Goal: Contribute content: Add original content to the website for others to see

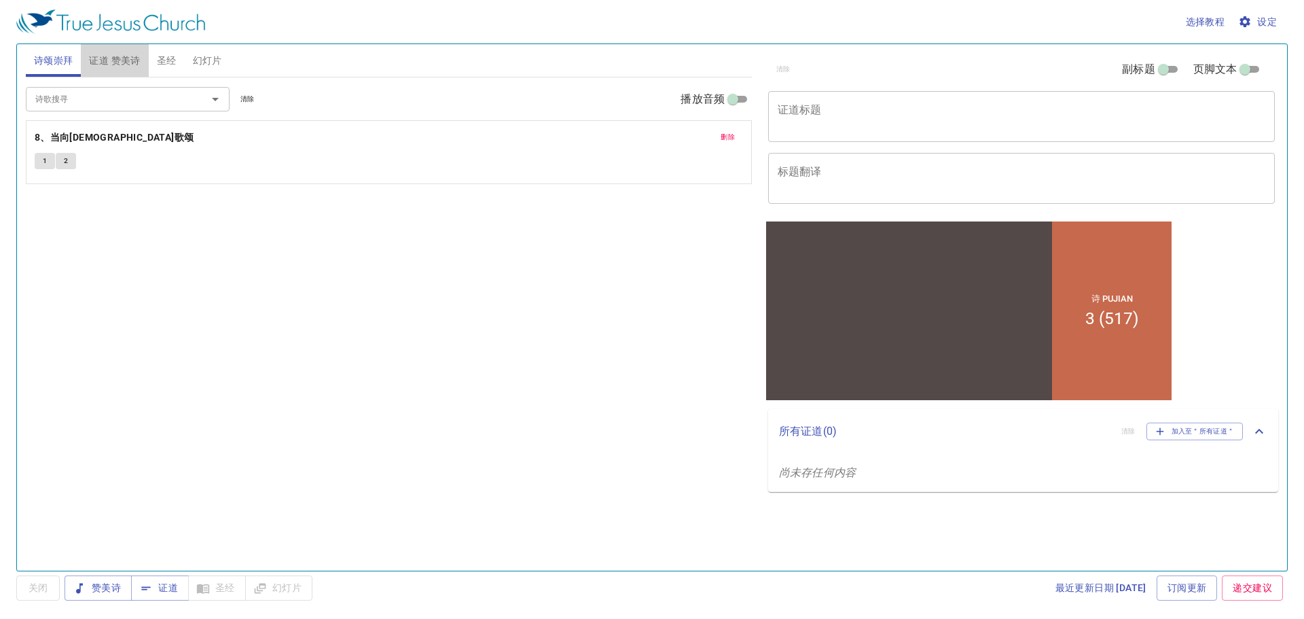
click at [125, 59] on span "证道 赞美诗" at bounding box center [114, 60] width 51 height 17
drag, startPoint x: 120, startPoint y: 133, endPoint x: 134, endPoint y: 147, distance: 19.2
click at [134, 147] on div "删除 3、亚伯拉罕的神 (517) 1 2 3" at bounding box center [389, 152] width 726 height 64
click at [80, 156] on button "3" at bounding box center [87, 161] width 20 height 16
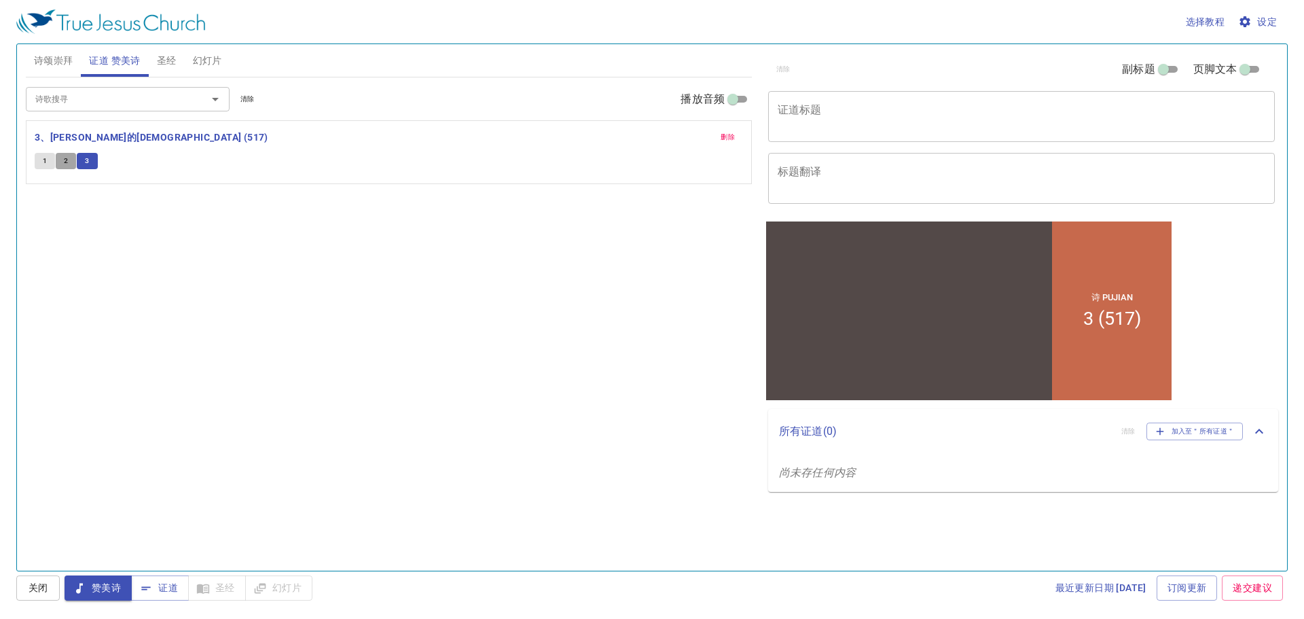
click at [65, 158] on span "2" at bounding box center [66, 161] width 4 height 12
click at [53, 158] on button "1" at bounding box center [45, 161] width 20 height 16
click at [67, 160] on span "2" at bounding box center [66, 161] width 4 height 12
click at [86, 158] on span "3" at bounding box center [87, 161] width 4 height 12
click at [219, 101] on icon "Open" at bounding box center [215, 99] width 16 height 16
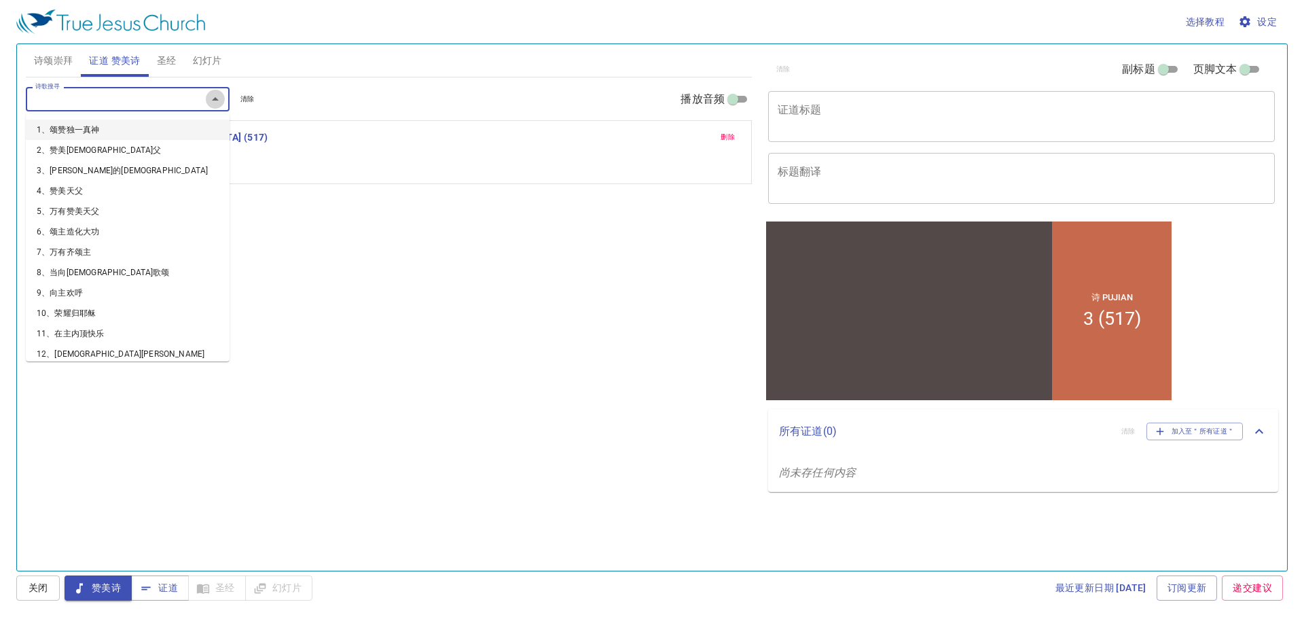
click at [219, 101] on icon "Close" at bounding box center [215, 99] width 16 height 16
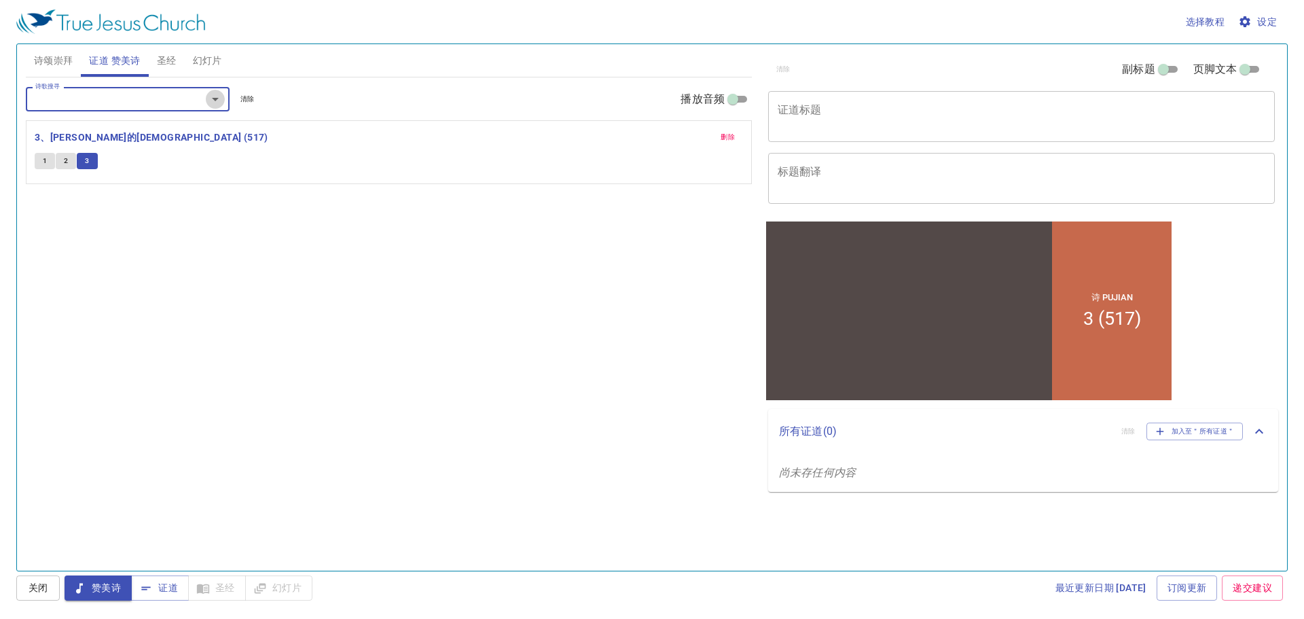
click at [219, 101] on icon "Open" at bounding box center [215, 99] width 16 height 16
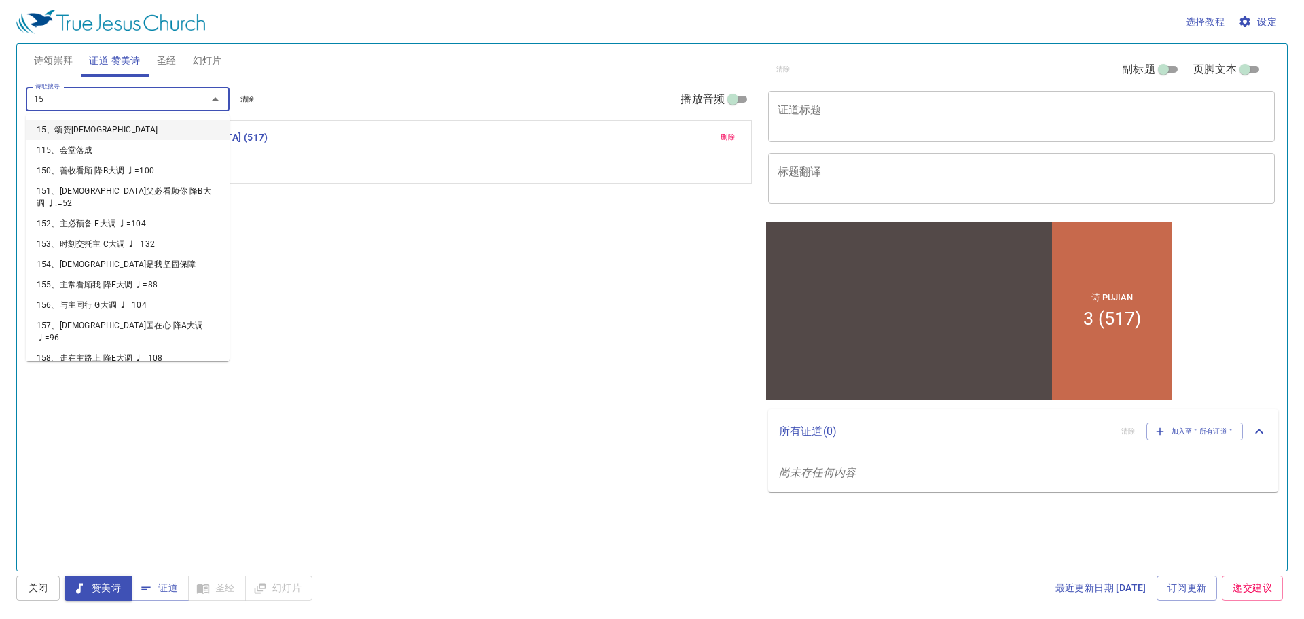
type input "156"
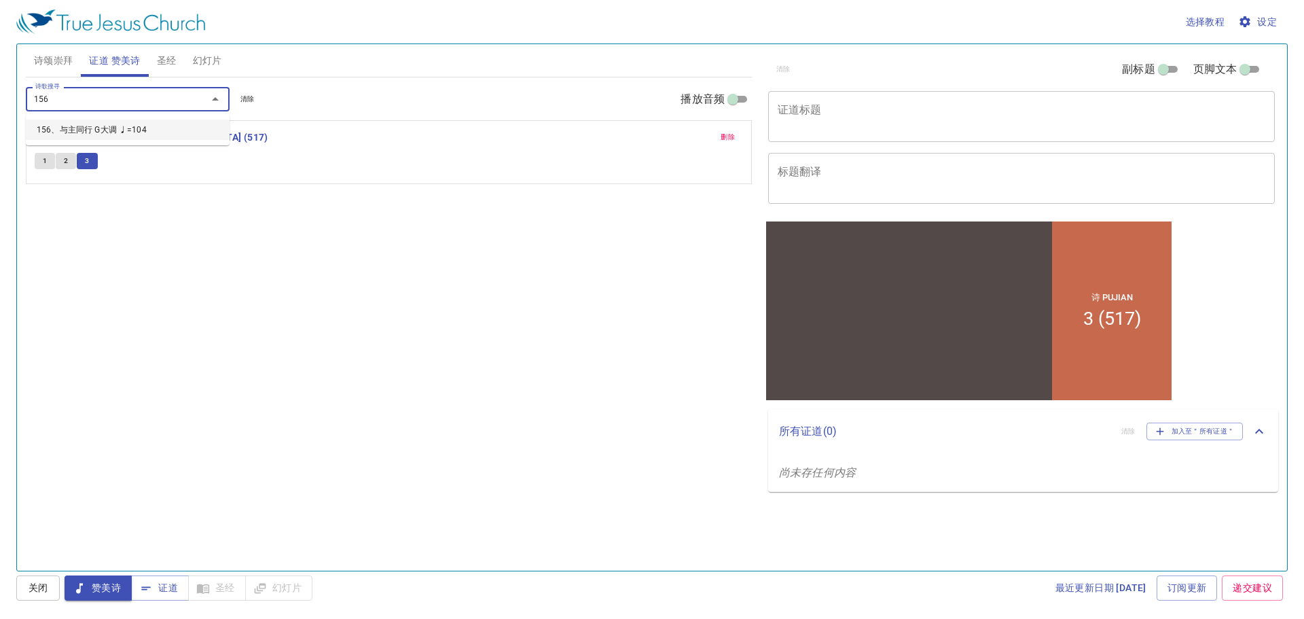
click at [135, 129] on li "156、与主同行 G大调 ♩=104" at bounding box center [128, 130] width 204 height 20
click at [731, 139] on span "删除" at bounding box center [727, 137] width 14 height 12
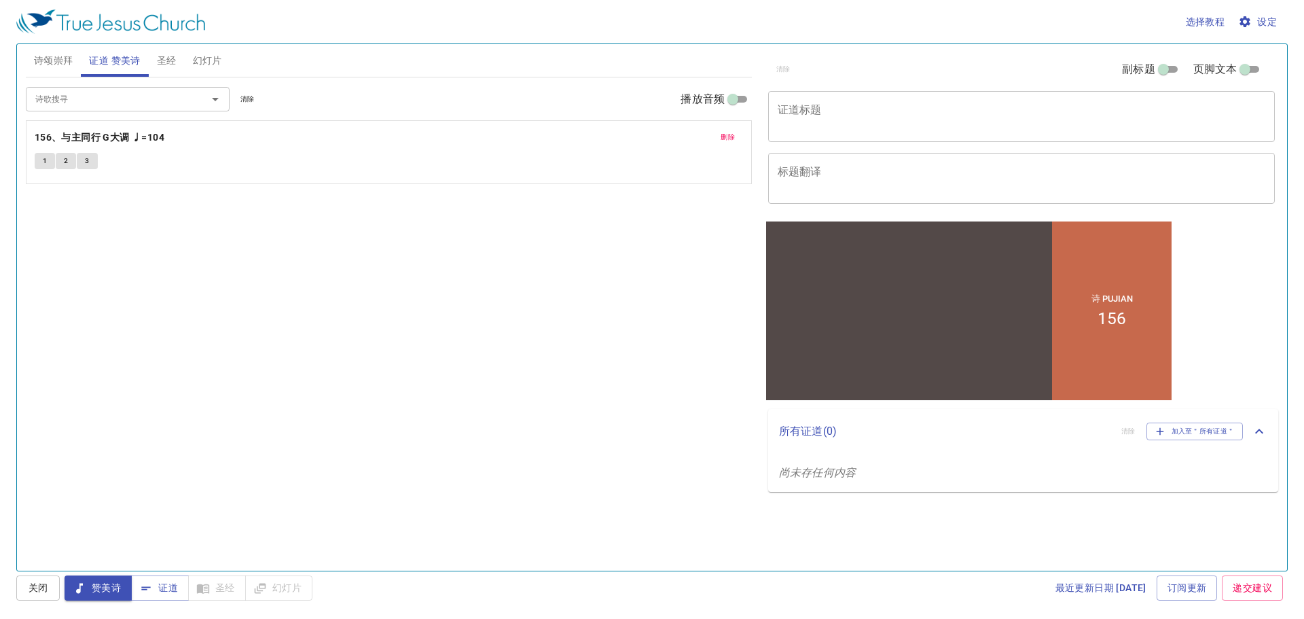
click at [67, 60] on span "诗颂崇拜" at bounding box center [53, 60] width 39 height 17
click at [249, 100] on span "清除" at bounding box center [247, 99] width 14 height 12
click at [126, 61] on span "证道 赞美诗" at bounding box center [114, 60] width 51 height 17
click at [727, 136] on span "删除" at bounding box center [727, 137] width 14 height 12
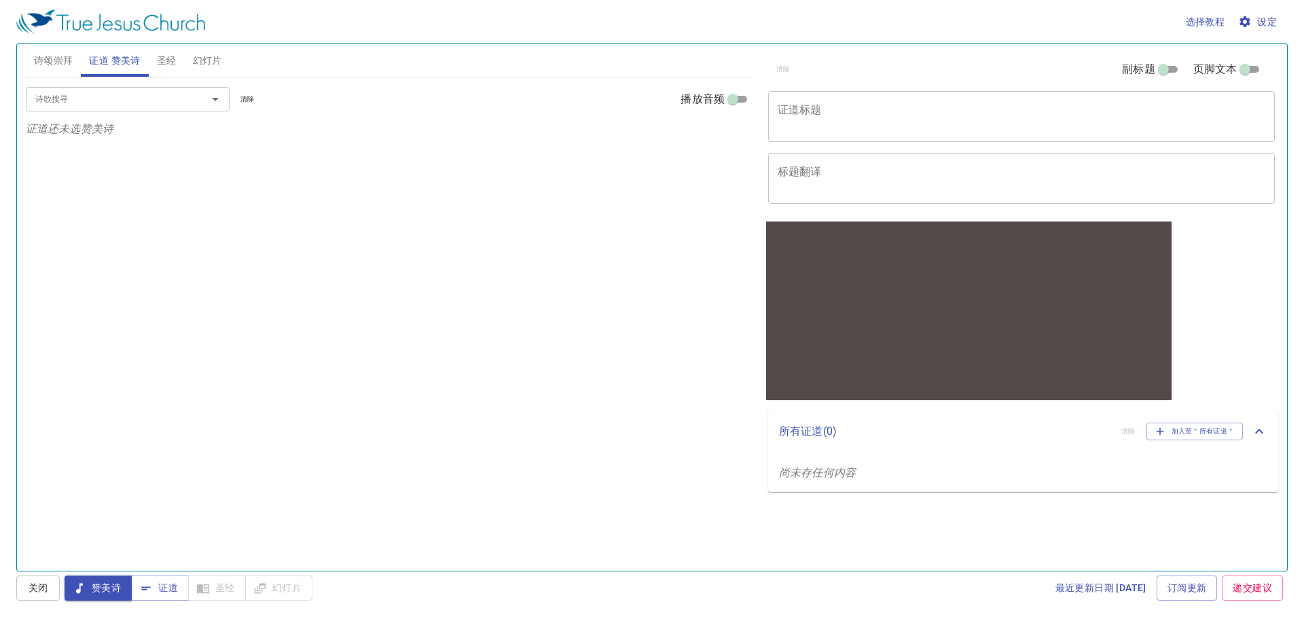
click at [62, 60] on span "诗颂崇拜" at bounding box center [53, 60] width 39 height 17
click at [217, 96] on icon "Open" at bounding box center [215, 99] width 16 height 16
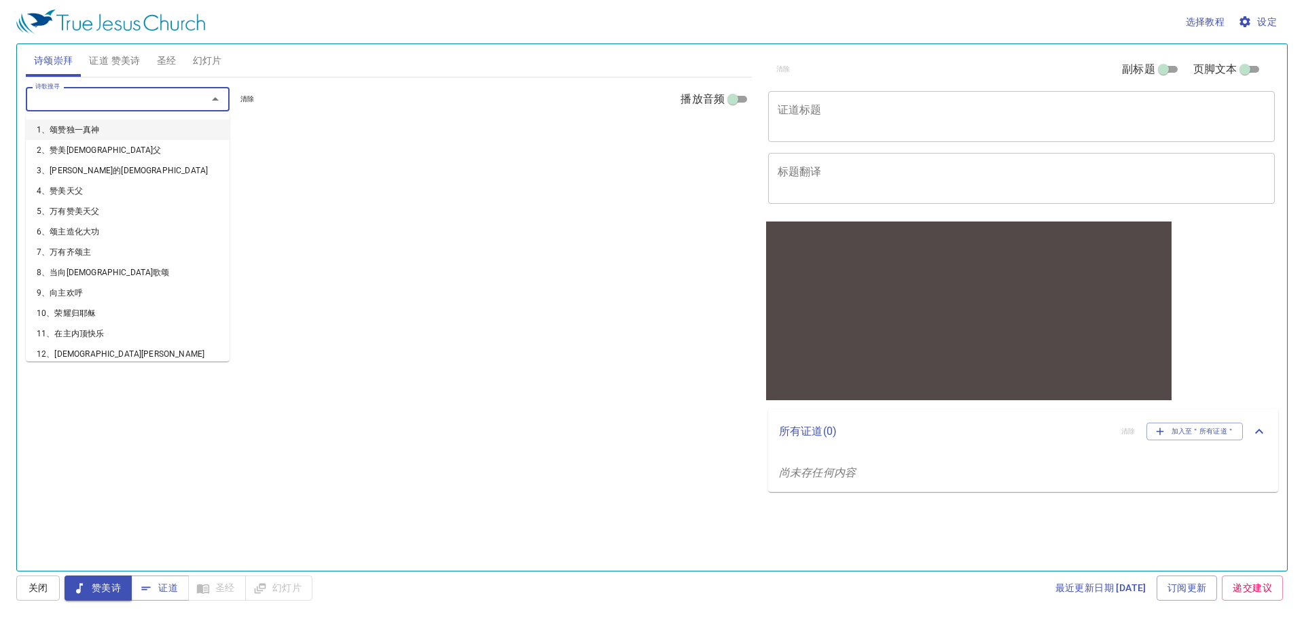
click at [186, 92] on div "诗歌搜寻" at bounding box center [128, 99] width 204 height 24
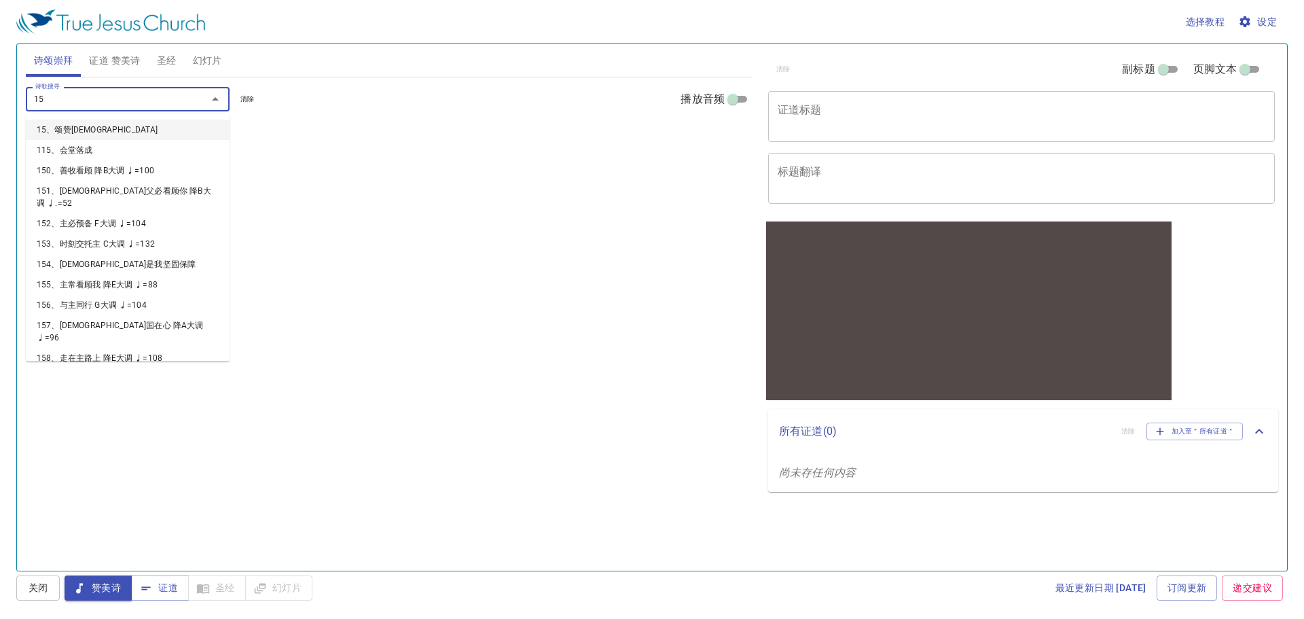
type input "156"
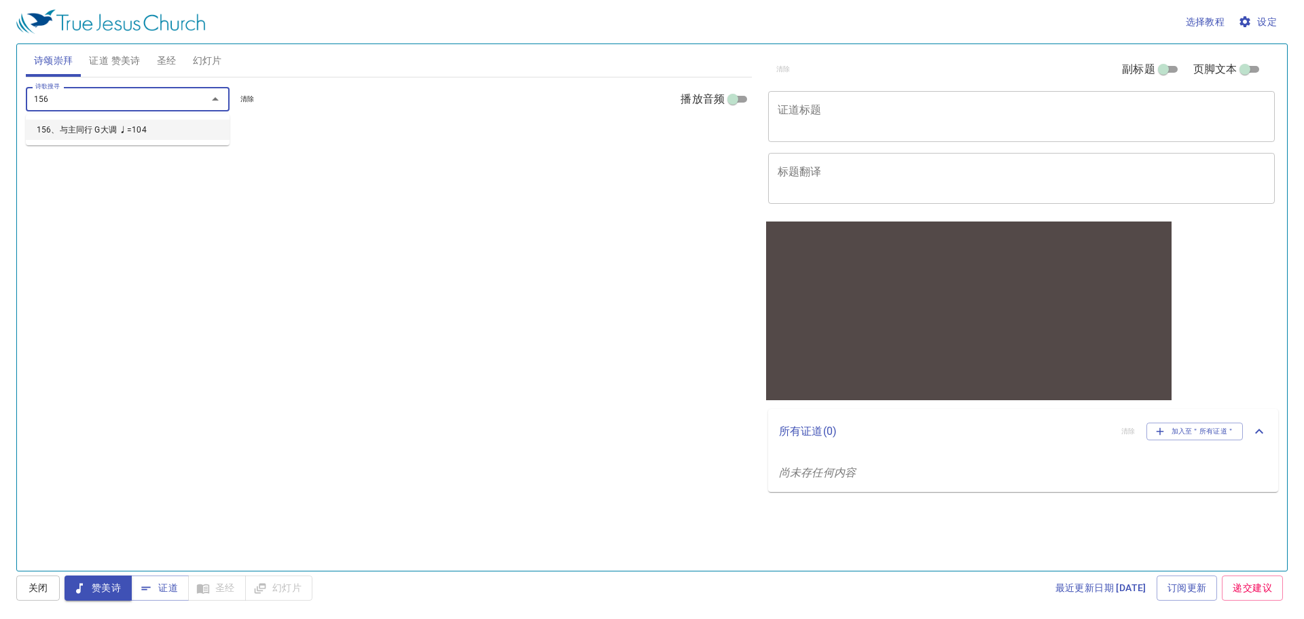
click at [169, 131] on li "156、与主同行 G大调 ♩=104" at bounding box center [128, 130] width 204 height 20
click at [217, 95] on icon "Open" at bounding box center [215, 99] width 16 height 16
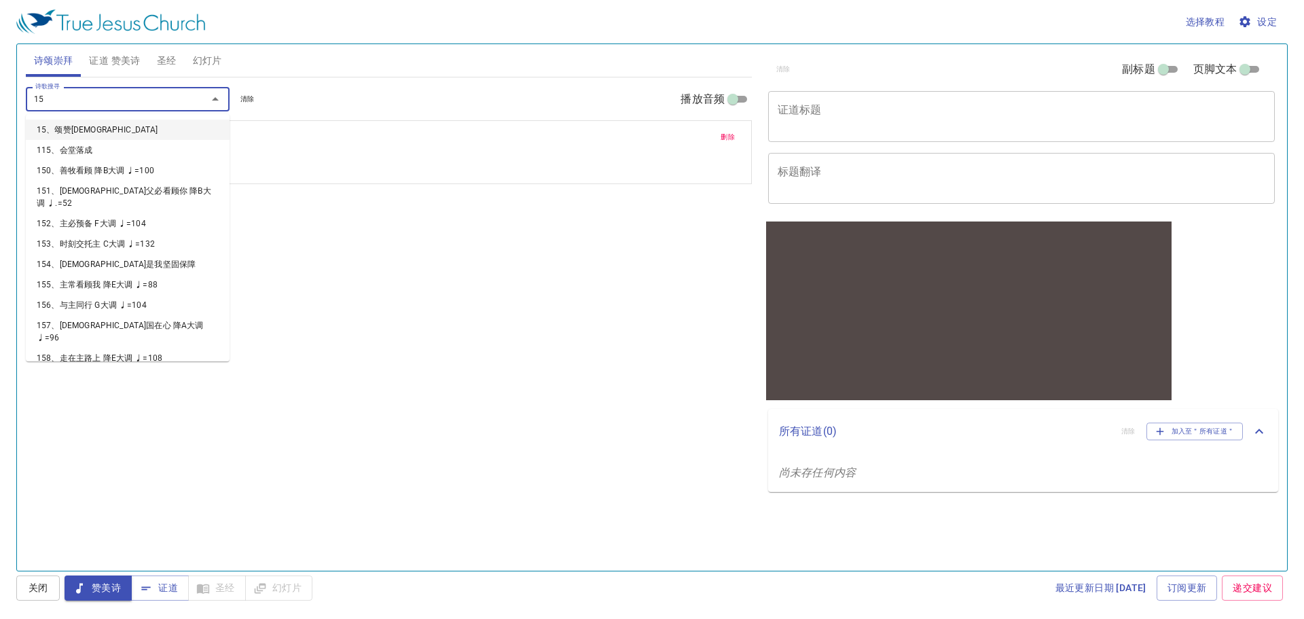
type input "157"
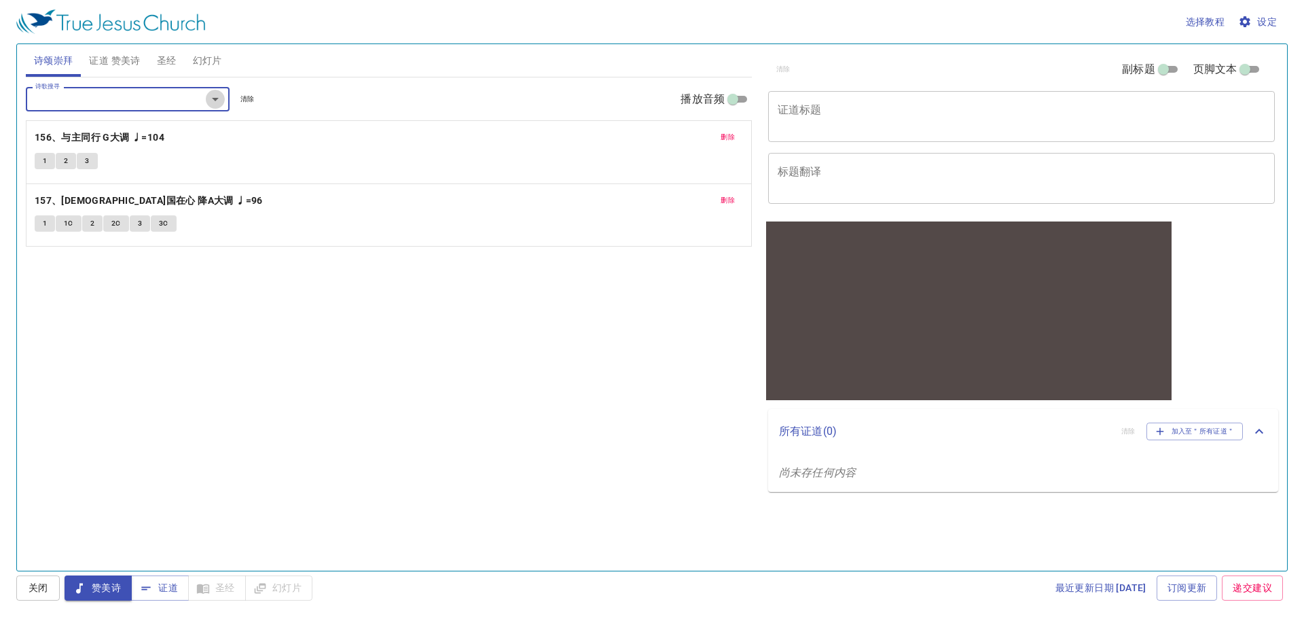
click at [215, 103] on icon "Open" at bounding box center [215, 99] width 16 height 16
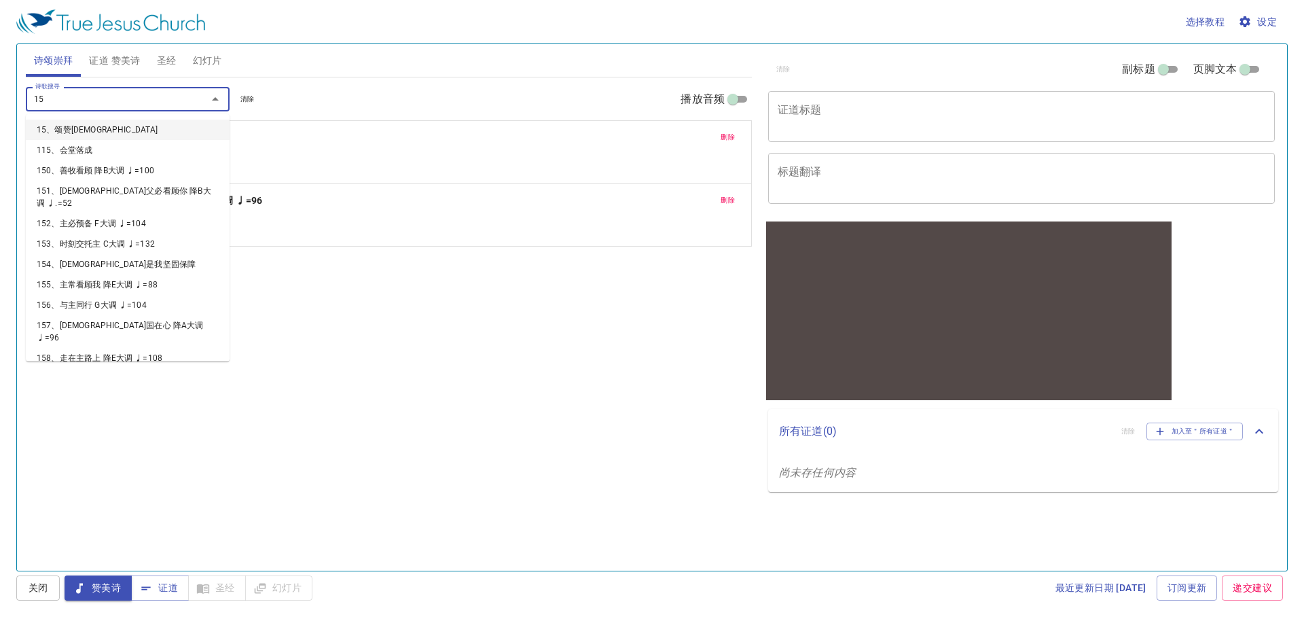
type input "158"
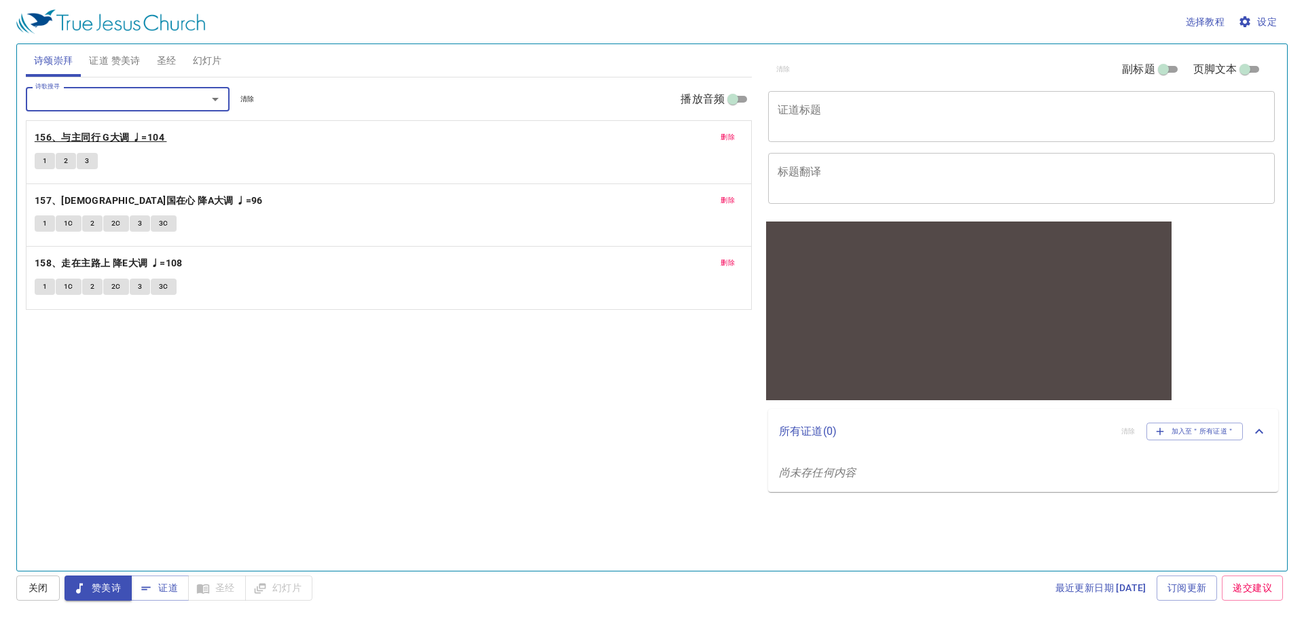
click at [92, 135] on b "156、与主同行 G大调 ♩=104" at bounding box center [100, 137] width 130 height 17
click at [46, 161] on span "1" at bounding box center [45, 161] width 4 height 12
click at [69, 161] on button "2" at bounding box center [66, 161] width 20 height 16
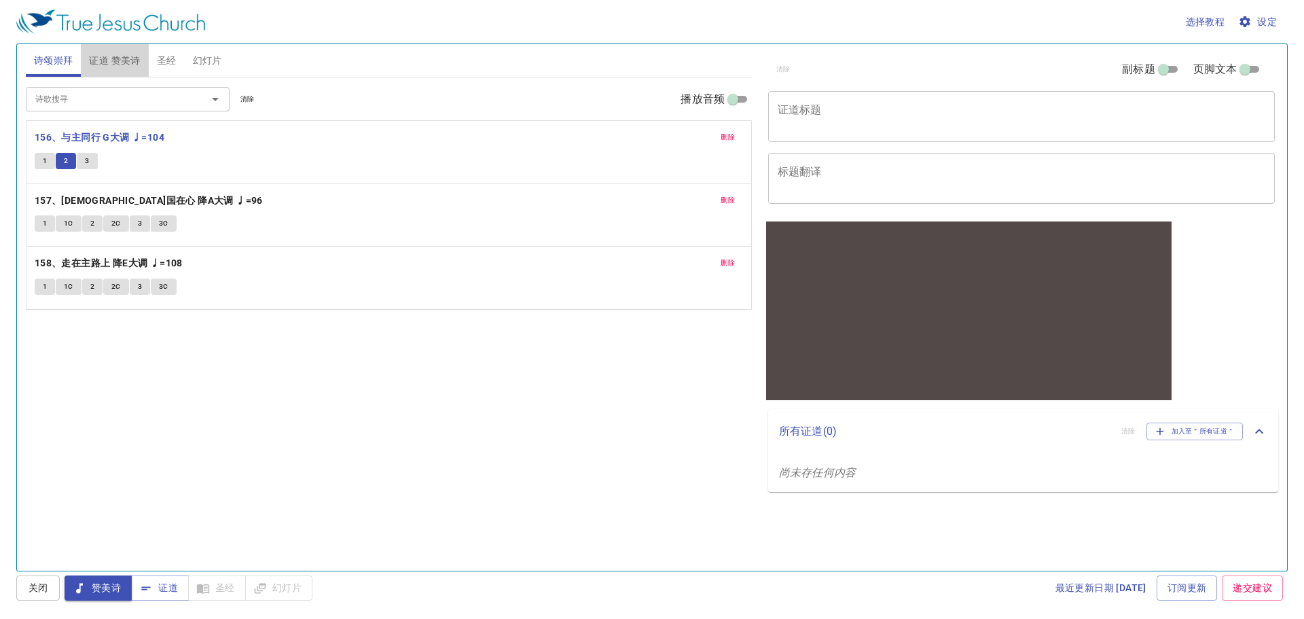
click at [121, 69] on span "证道 赞美诗" at bounding box center [114, 60] width 51 height 17
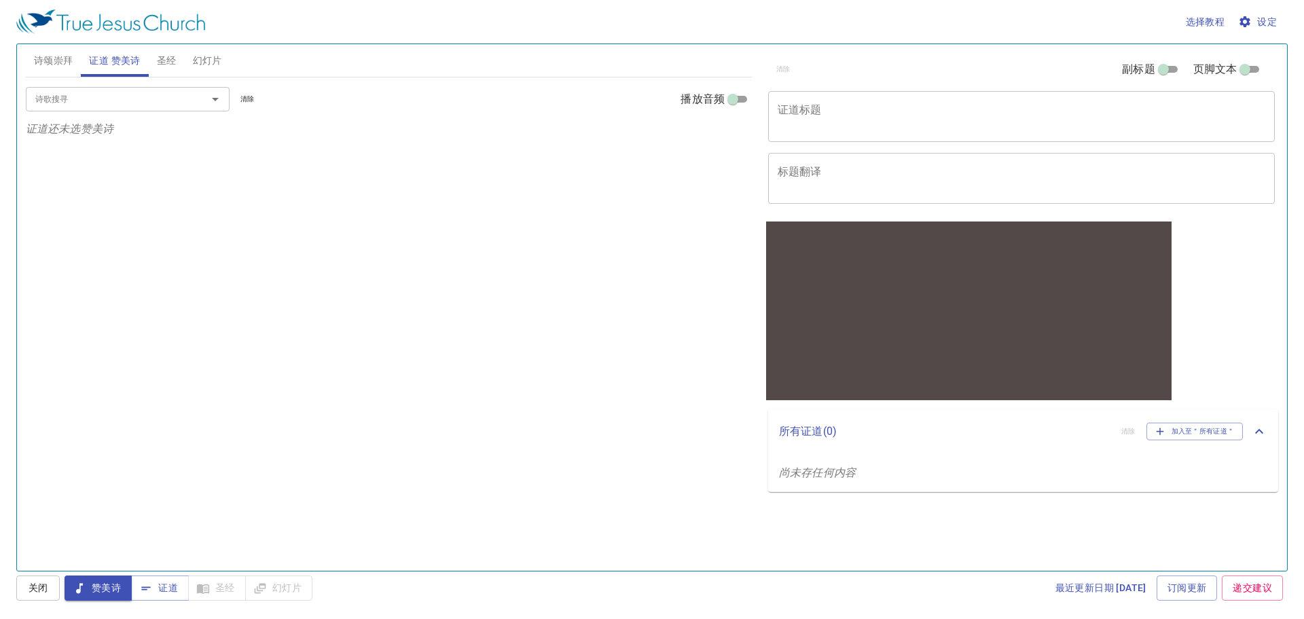
click at [174, 63] on span "圣经" at bounding box center [167, 60] width 20 height 17
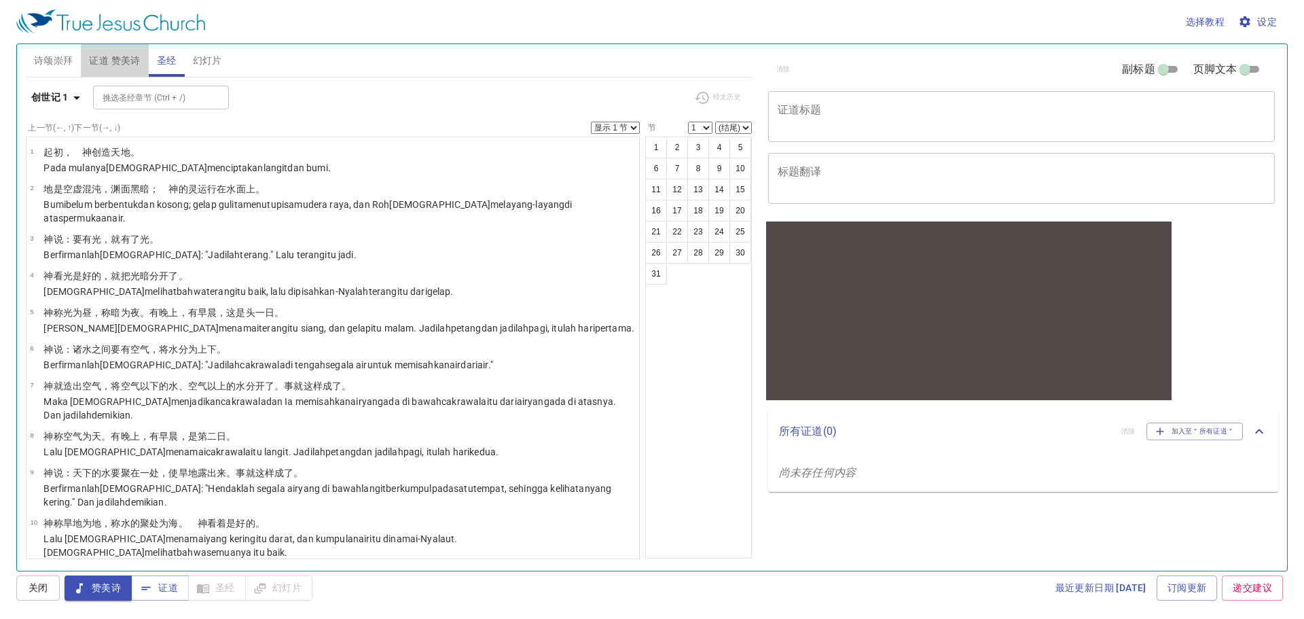
click at [114, 58] on span "证道 赞美诗" at bounding box center [114, 60] width 51 height 17
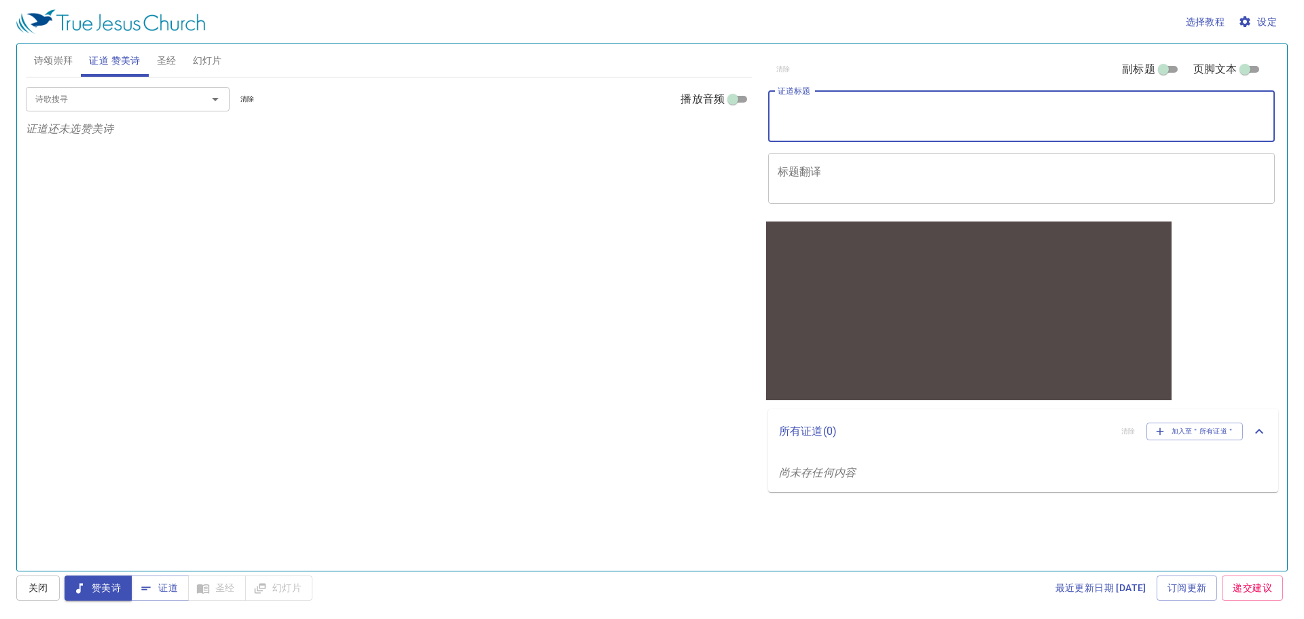
click at [827, 109] on textarea "证道标题" at bounding box center [1021, 116] width 488 height 26
type textarea "与主合一"
click at [787, 181] on textarea "标题翻译" at bounding box center [1021, 178] width 488 height 26
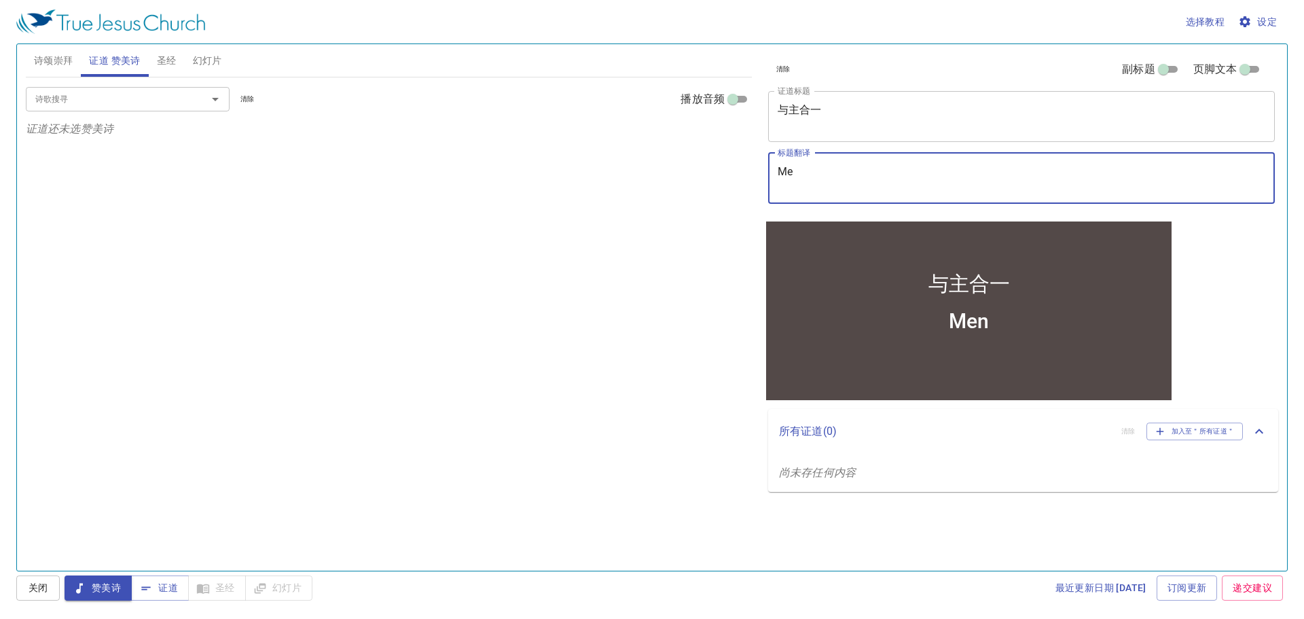
type textarea "M"
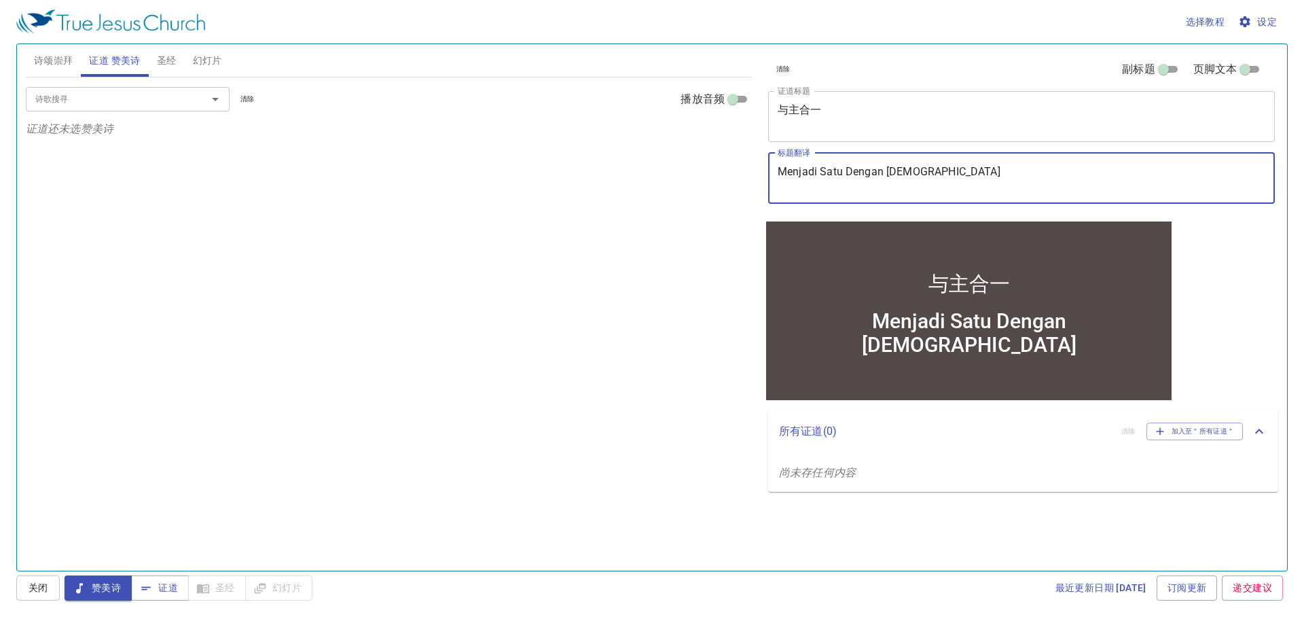
type textarea "Menjadi Satu Dengan [DEMOGRAPHIC_DATA]"
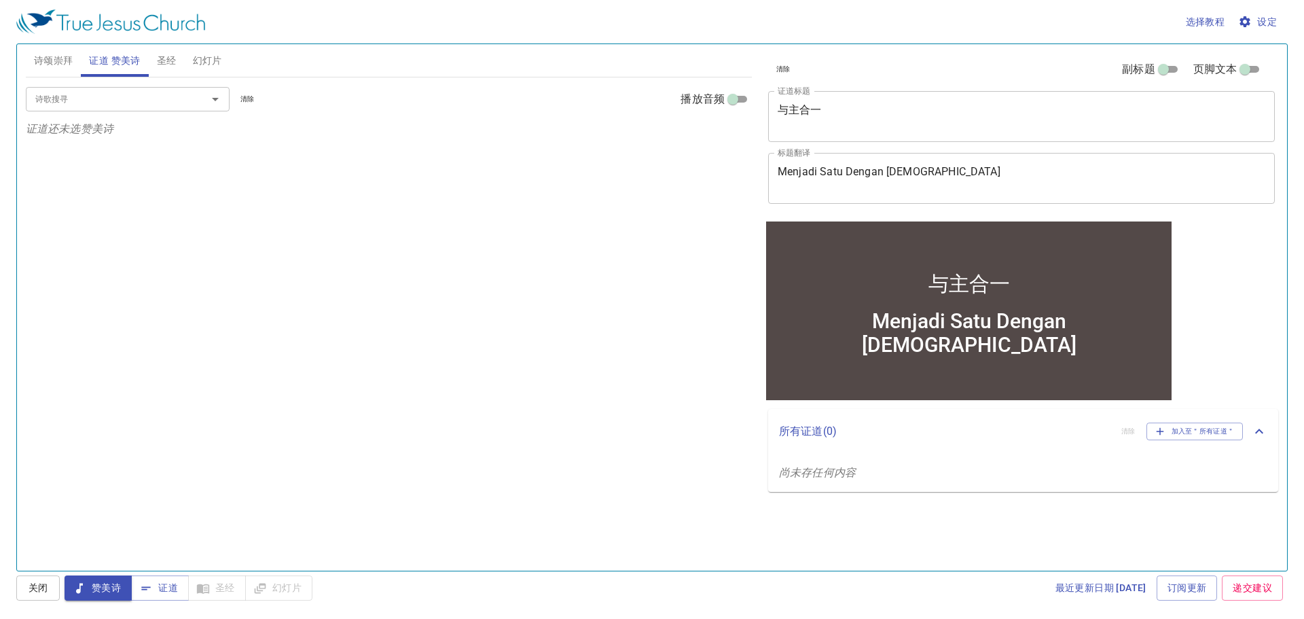
click at [669, 259] on div "诗歌搜寻 诗歌搜寻 清除 播放音频 证道还未选赞美诗" at bounding box center [389, 317] width 726 height 481
click at [170, 56] on span "圣经" at bounding box center [167, 60] width 20 height 17
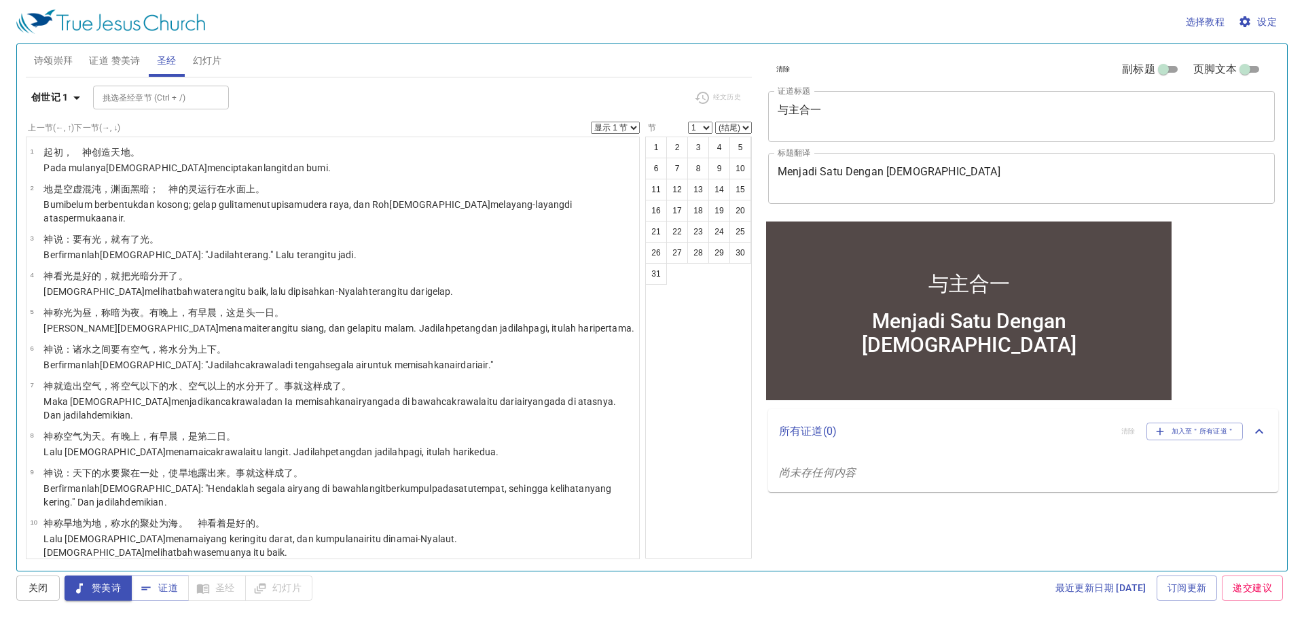
click at [188, 96] on input "挑选圣经章节 (Ctrl + /)" at bounding box center [149, 98] width 105 height 16
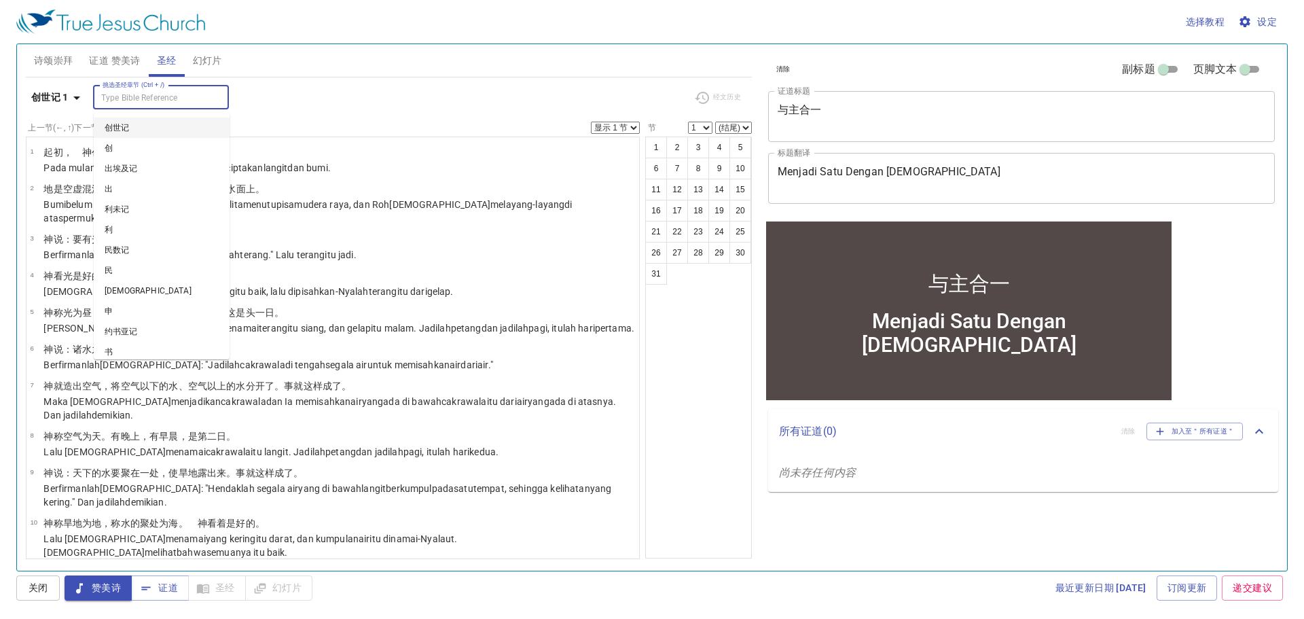
click at [188, 96] on input "挑选圣经章节 (Ctrl + /)" at bounding box center [149, 98] width 105 height 16
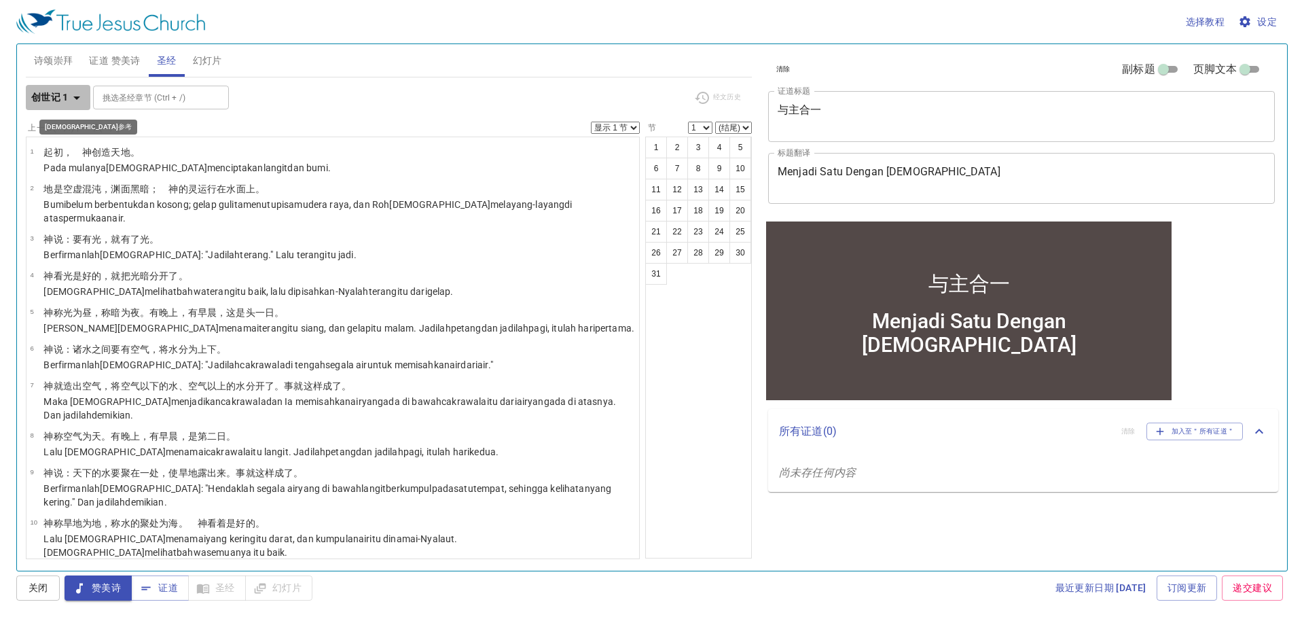
click at [67, 96] on b "创世记 1" at bounding box center [49, 97] width 37 height 17
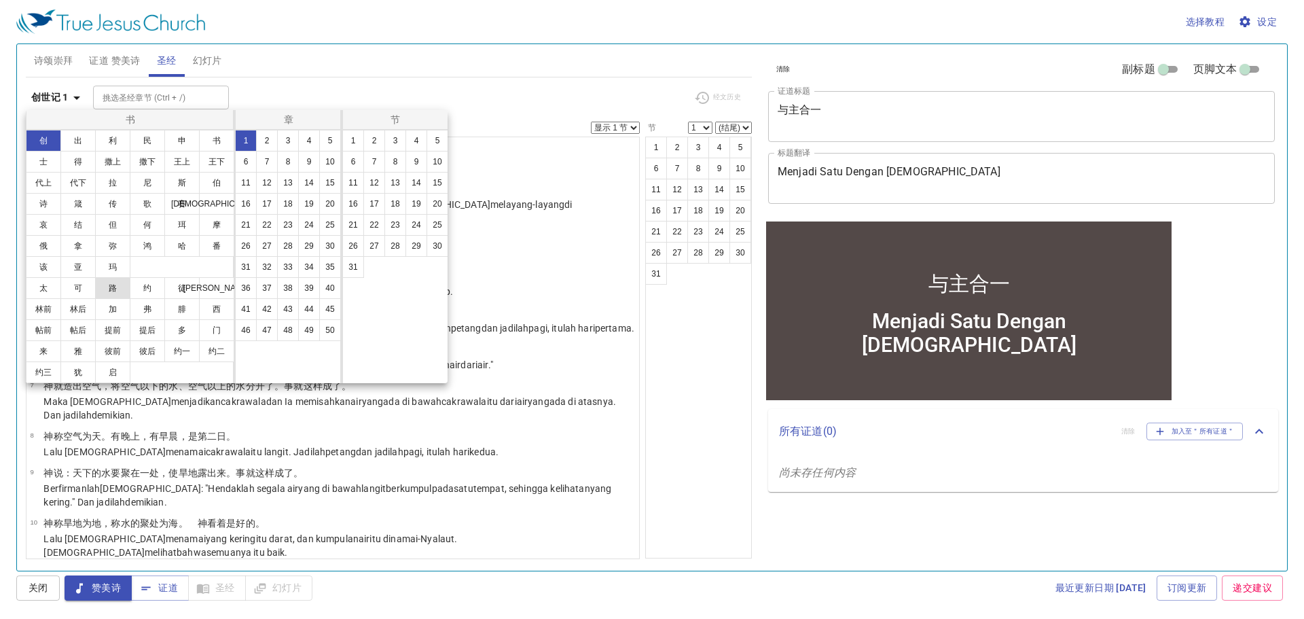
click at [112, 289] on button "路" at bounding box center [112, 288] width 35 height 22
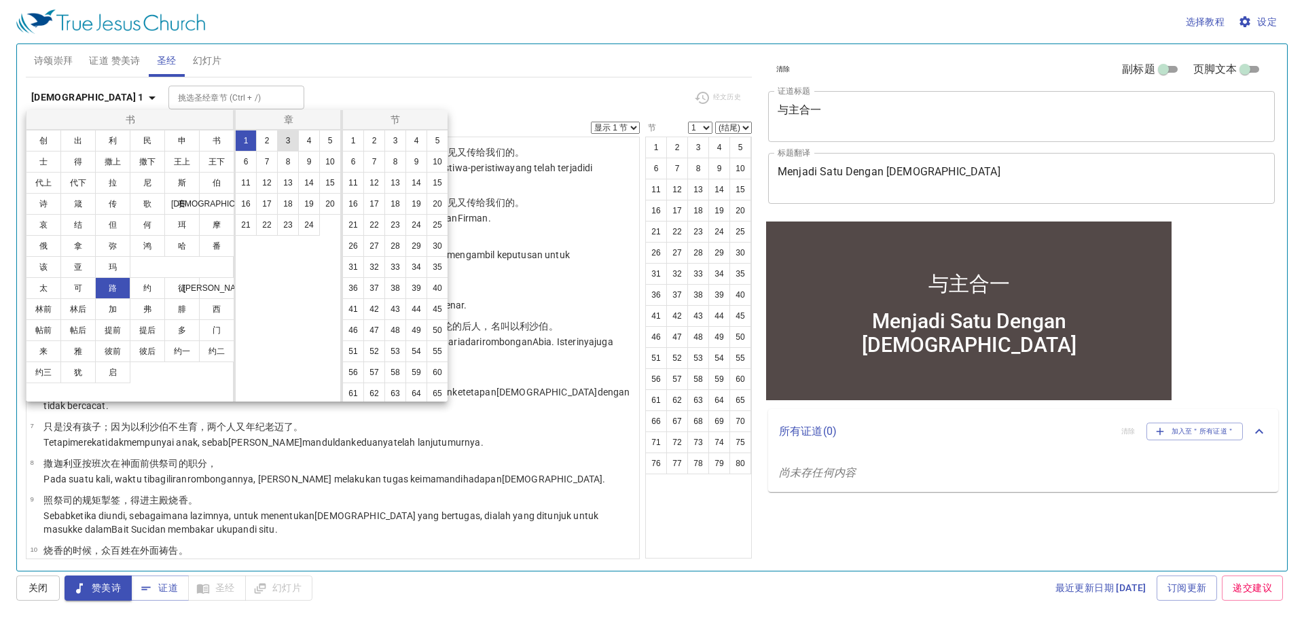
click at [282, 142] on button "3" at bounding box center [288, 141] width 22 height 22
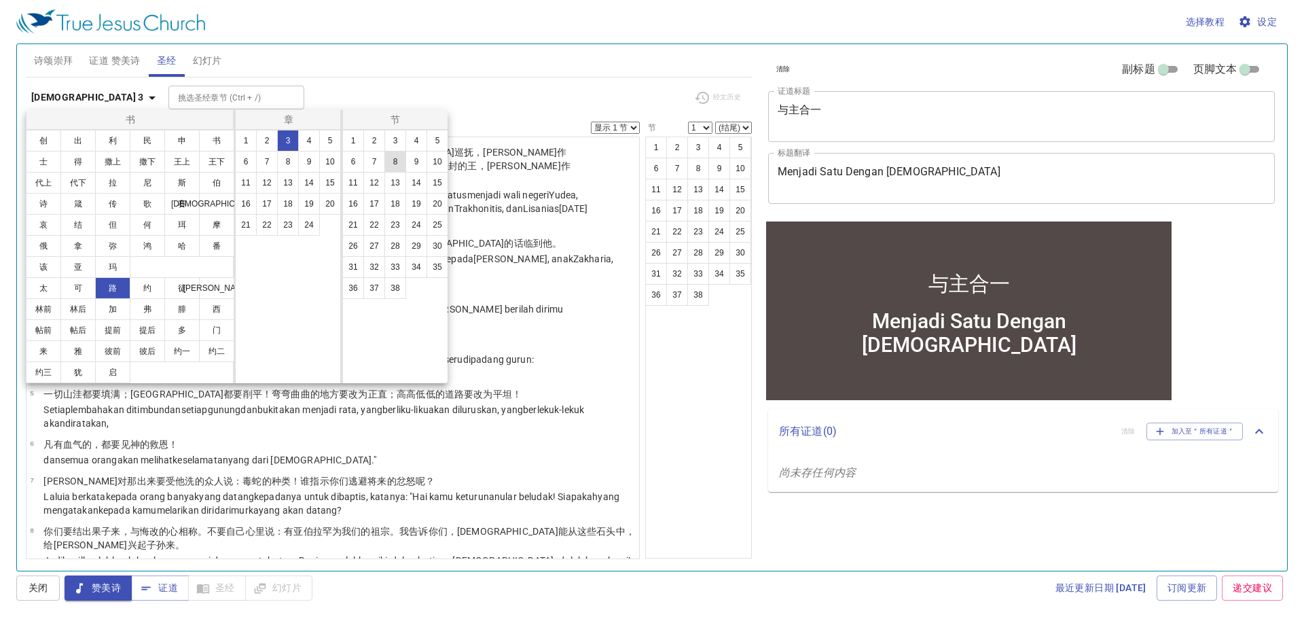
click at [397, 166] on button "8" at bounding box center [395, 162] width 22 height 22
select select "8"
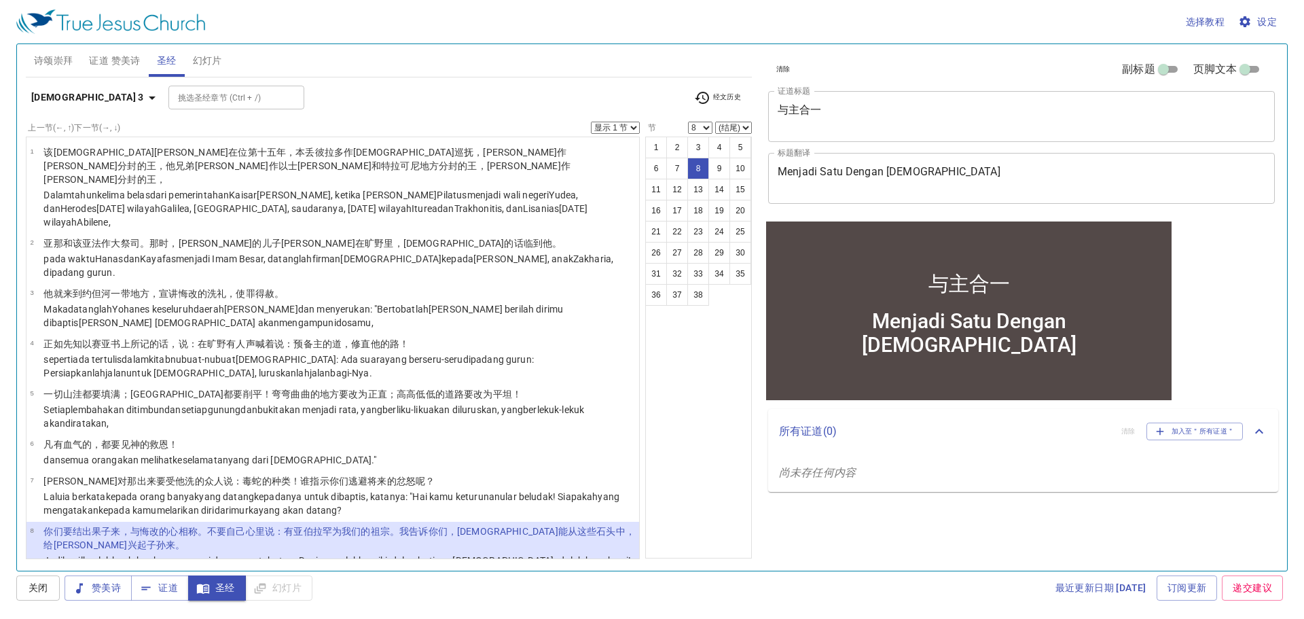
click at [202, 524] on p "你们要 结出 果子 来，与悔改 的心相称 。不 要 自己 心里 说 ：有 亚伯拉罕 为我们的祖宗 。我告诉 你们 ，神 能 从 这些 石头 中，给亚伯拉罕 兴…" at bounding box center [338, 537] width 591 height 27
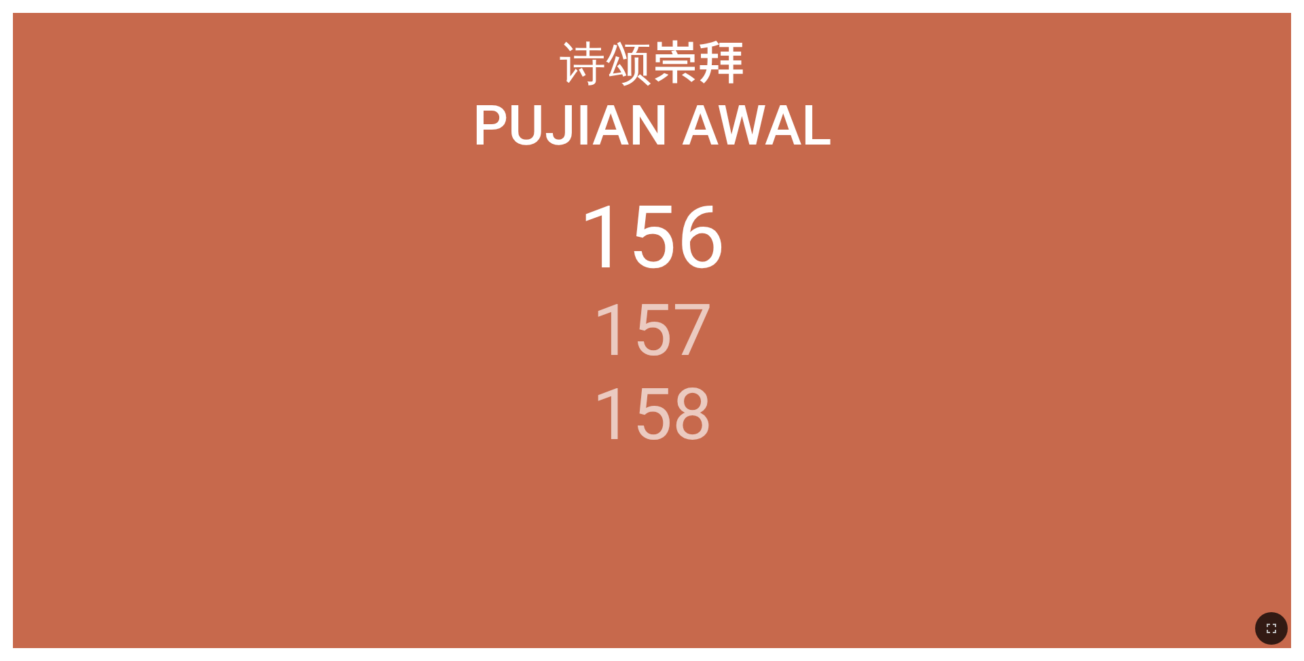
click at [543, 325] on li "157" at bounding box center [652, 331] width 120 height 84
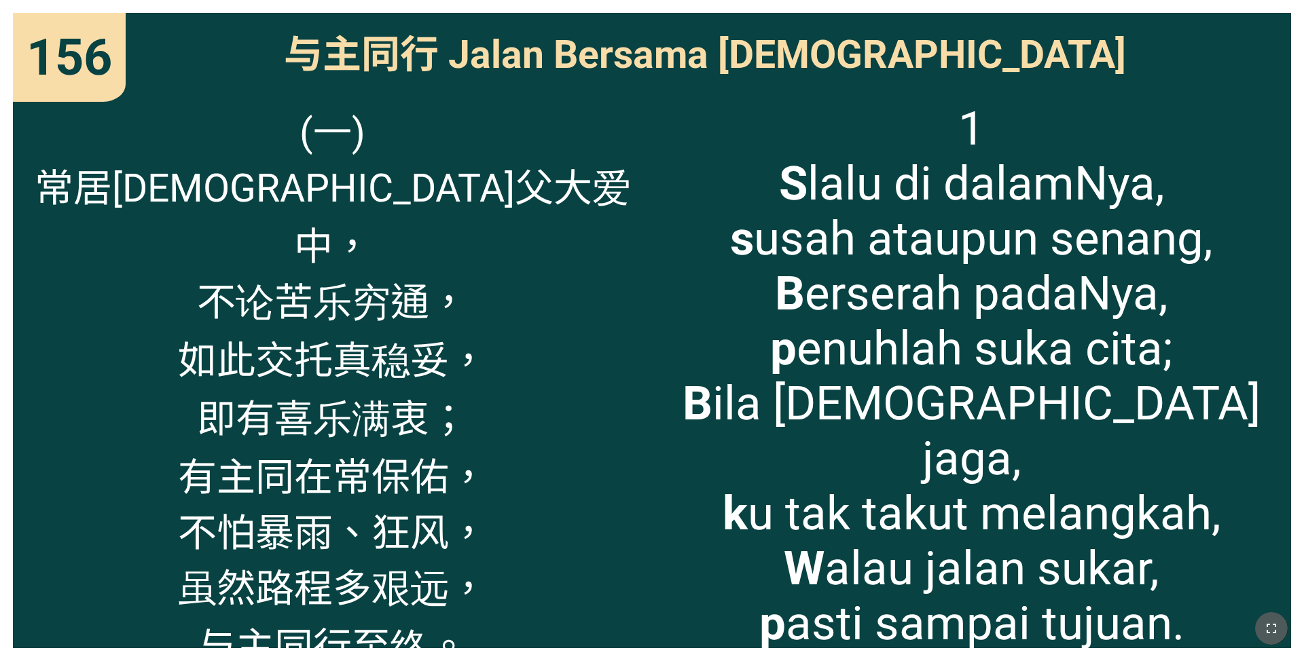
click at [543, 433] on icon "button" at bounding box center [1271, 629] width 16 height 16
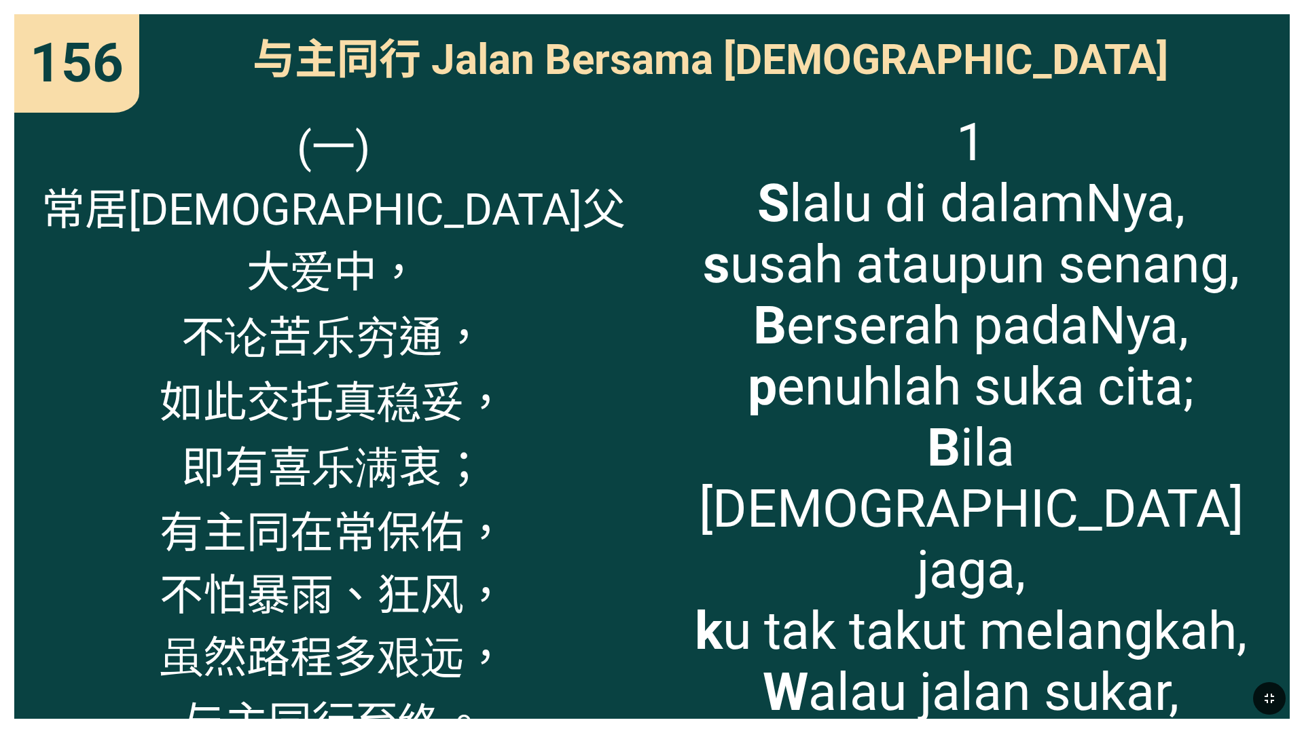
click at [51, 433] on div at bounding box center [652, 698] width 1304 height 69
click at [26, 433] on div at bounding box center [652, 698] width 1304 height 69
click at [543, 433] on icon "button" at bounding box center [1269, 699] width 16 height 16
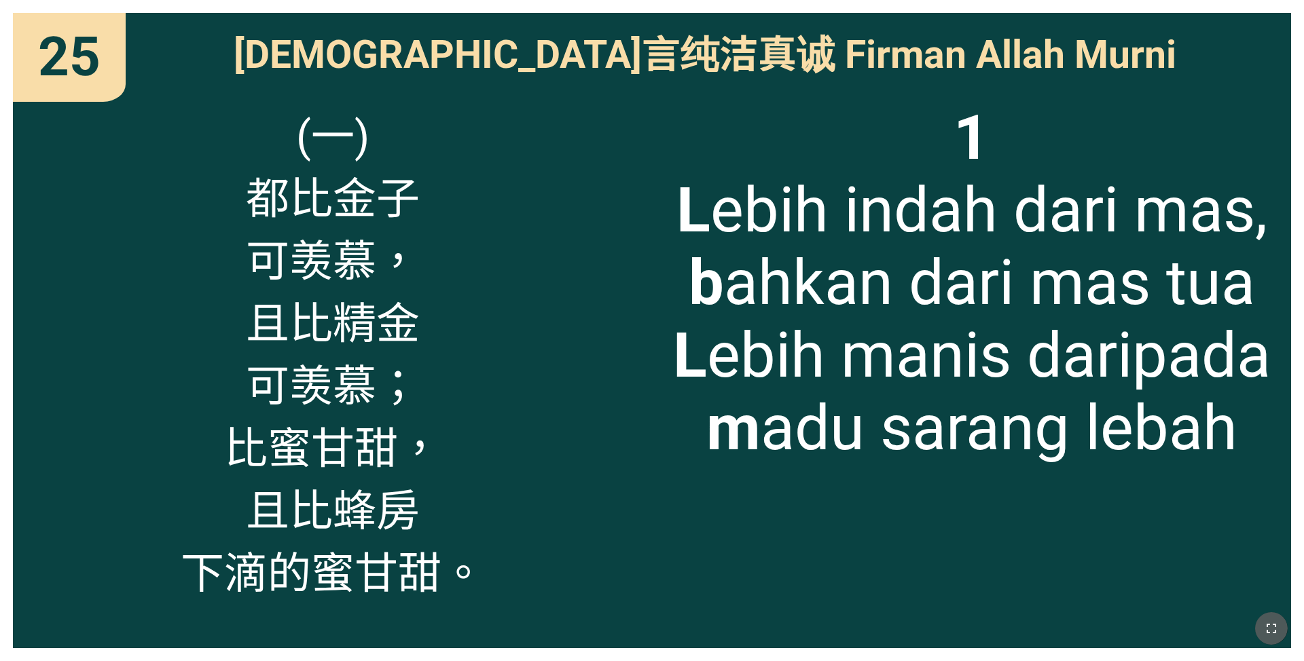
click at [543, 433] on icon "button" at bounding box center [1271, 629] width 16 height 16
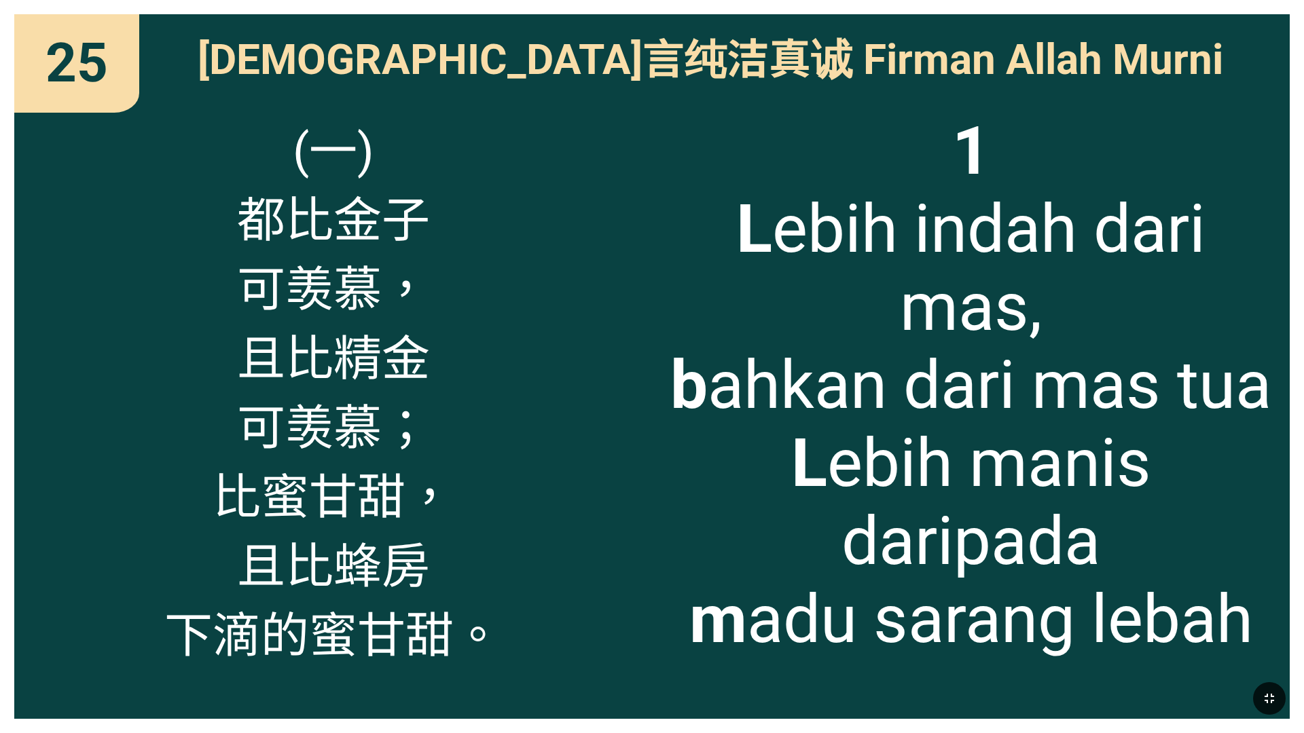
click at [58, 433] on div at bounding box center [652, 698] width 1304 height 69
click at [54, 433] on div at bounding box center [652, 698] width 1304 height 69
click at [543, 433] on icon "button" at bounding box center [1269, 699] width 10 height 10
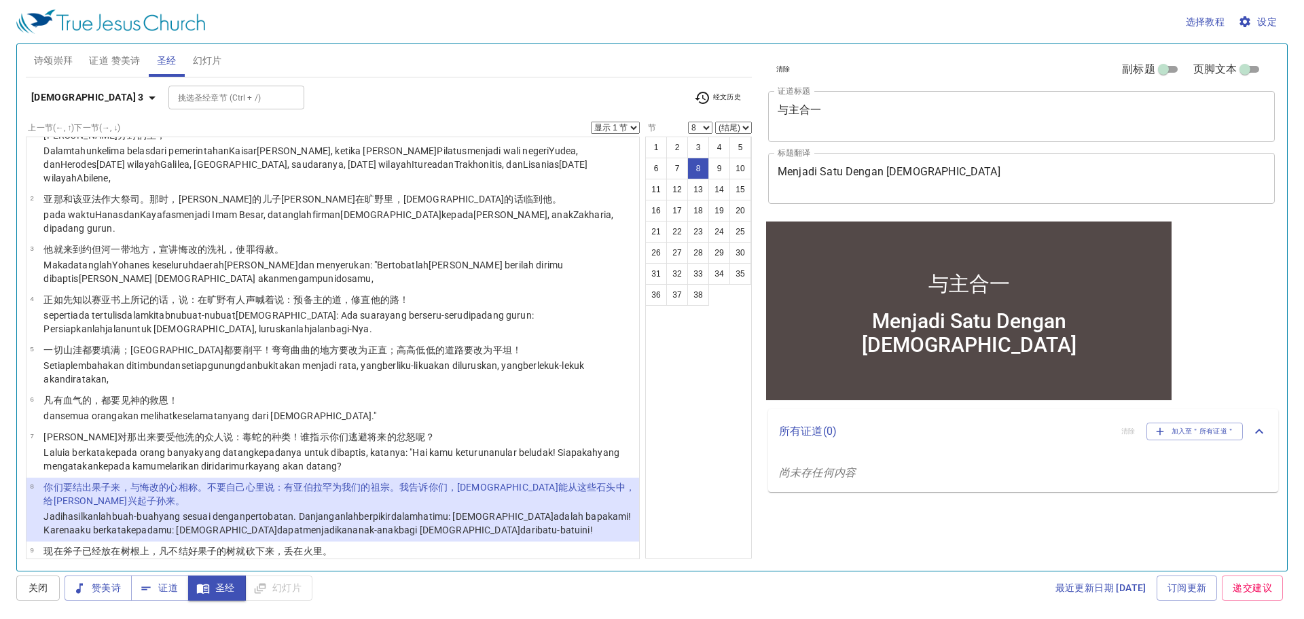
scroll to position [68, 0]
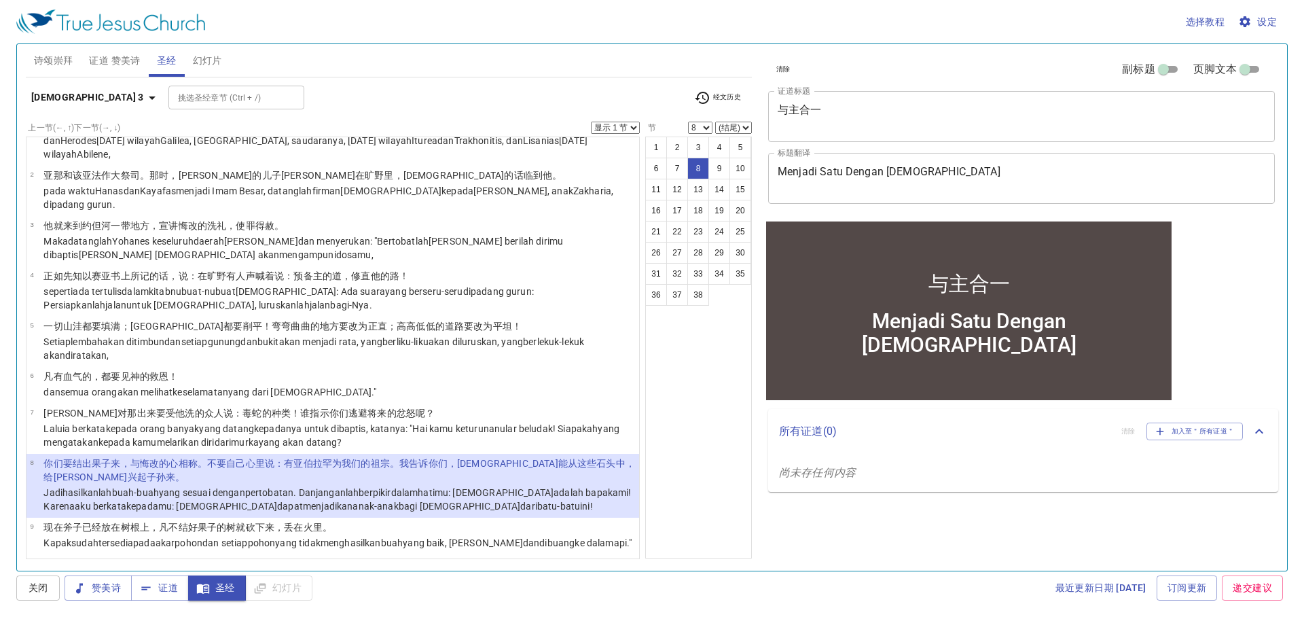
click at [339, 520] on p "现在 斧子 已经放 在 树 根 上，凡 不 结 好 果子 的树 就砍下来 ，丢 在 火 里。" at bounding box center [337, 527] width 588 height 14
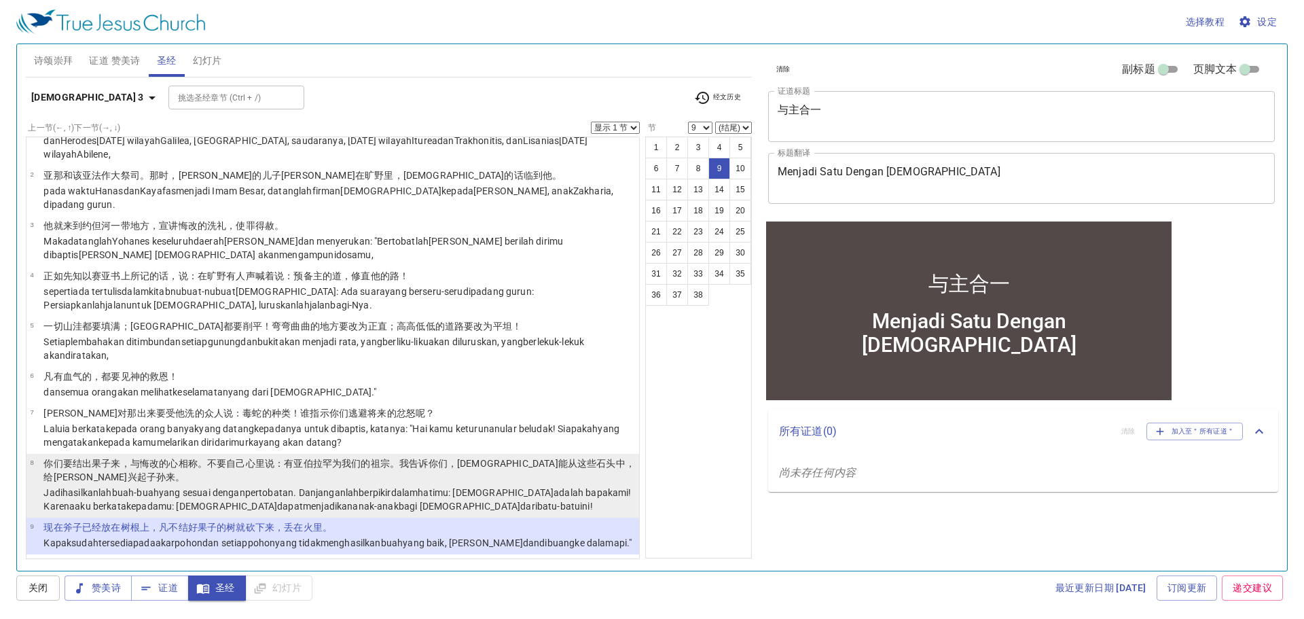
scroll to position [136, 0]
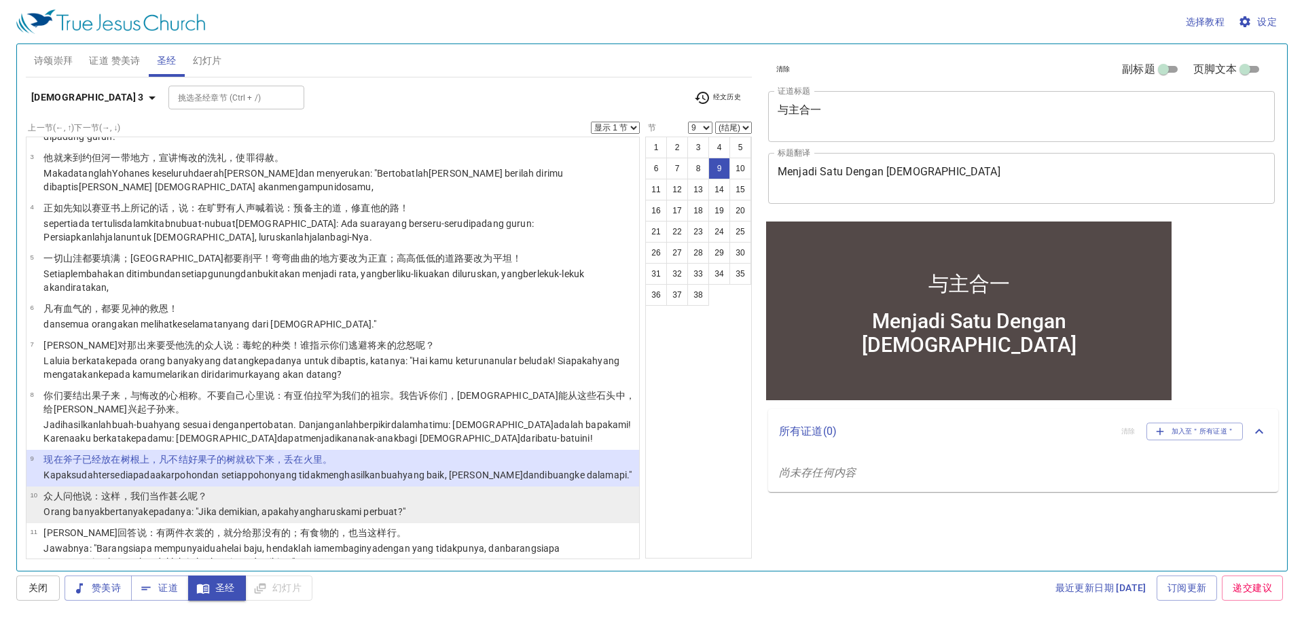
click at [337, 506] on wg3004 "harus kami perbuat ?"" at bounding box center [361, 511] width 90 height 11
select select "10"
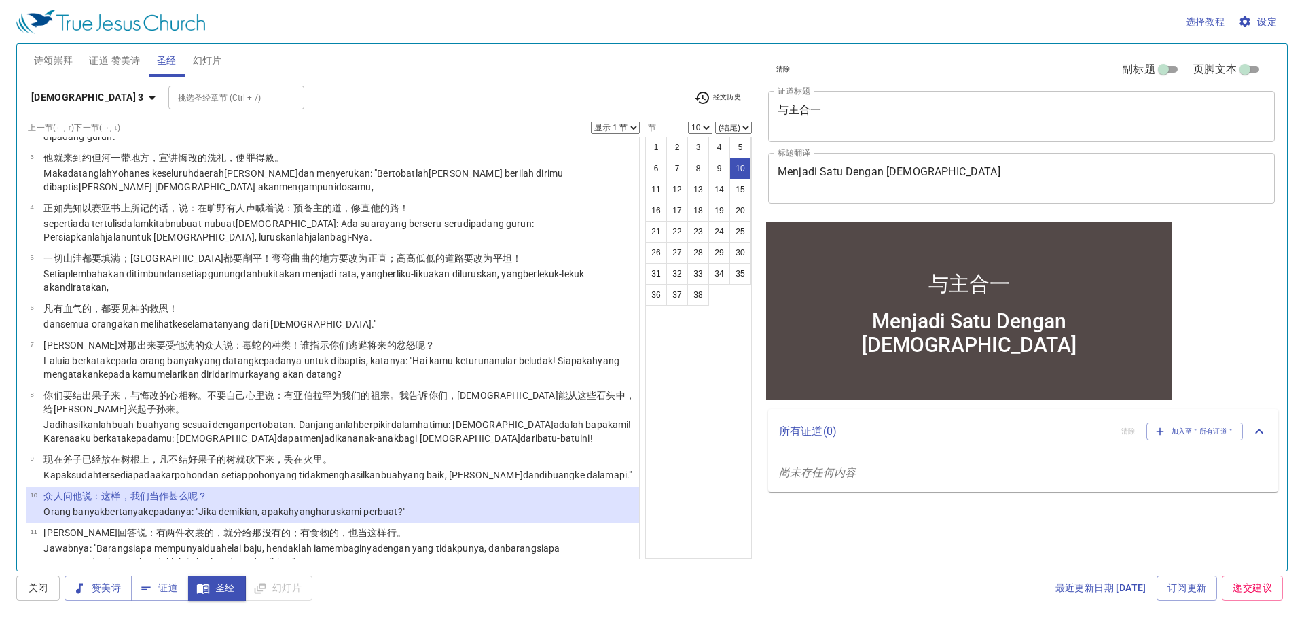
click at [600, 124] on select "显示 1 节 显示 2 节 显示 3 节 显示 4 节 显示 5 节" at bounding box center [615, 128] width 49 height 12
select select "3"
click at [591, 122] on select "显示 1 节 显示 2 节 显示 3 节 显示 4 节 显示 5 节" at bounding box center [615, 128] width 49 height 12
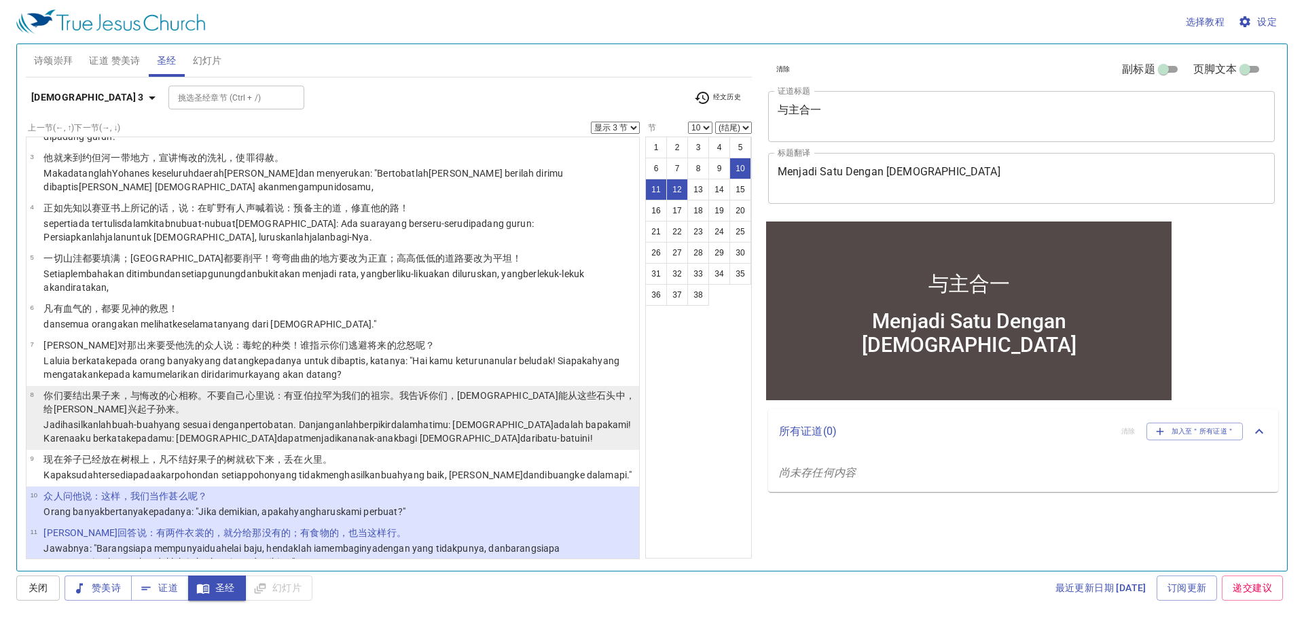
click at [133, 419] on wg4160 "buah-buah yang sesuai dengan pertobatan . Dan janganlah berpikir dalam hatimu :…" at bounding box center [336, 431] width 587 height 24
select select "8"
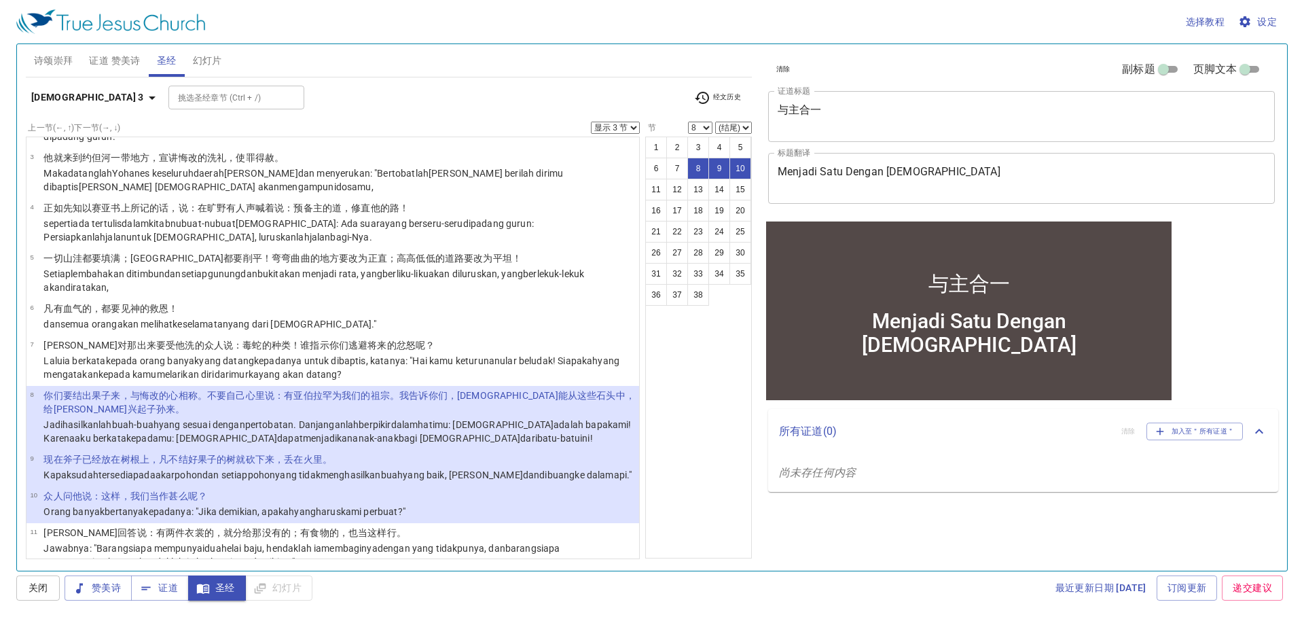
click at [213, 63] on span "幻灯片" at bounding box center [207, 60] width 29 height 17
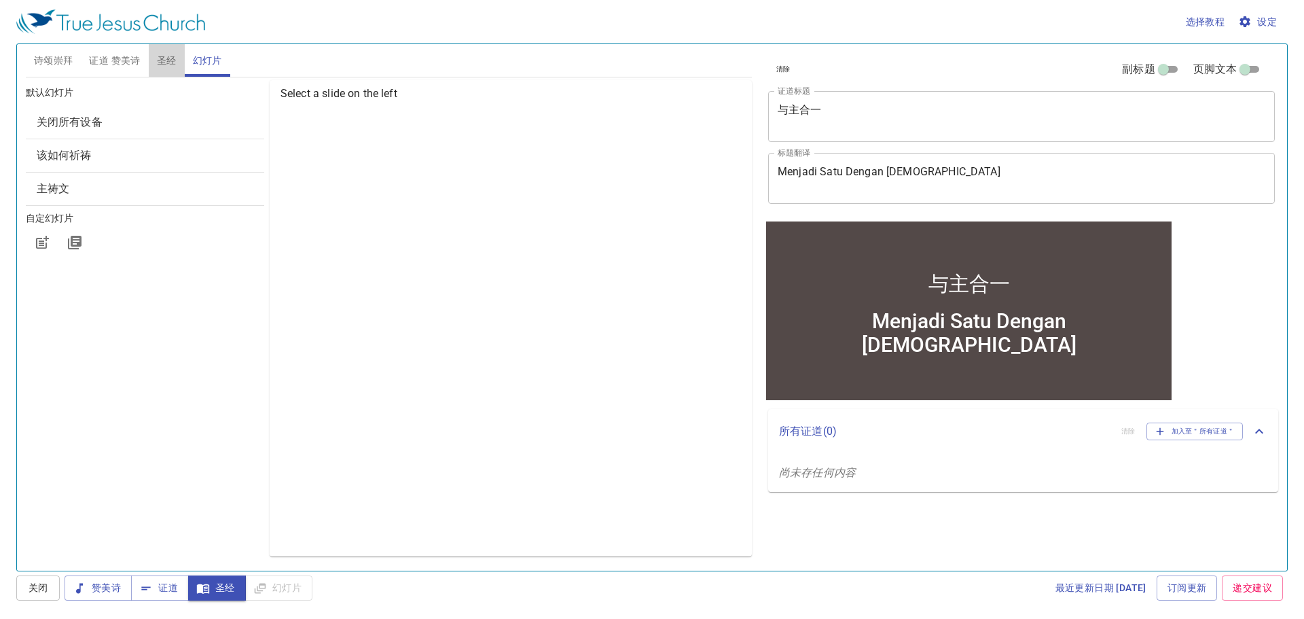
click at [156, 62] on button "圣经" at bounding box center [167, 60] width 36 height 33
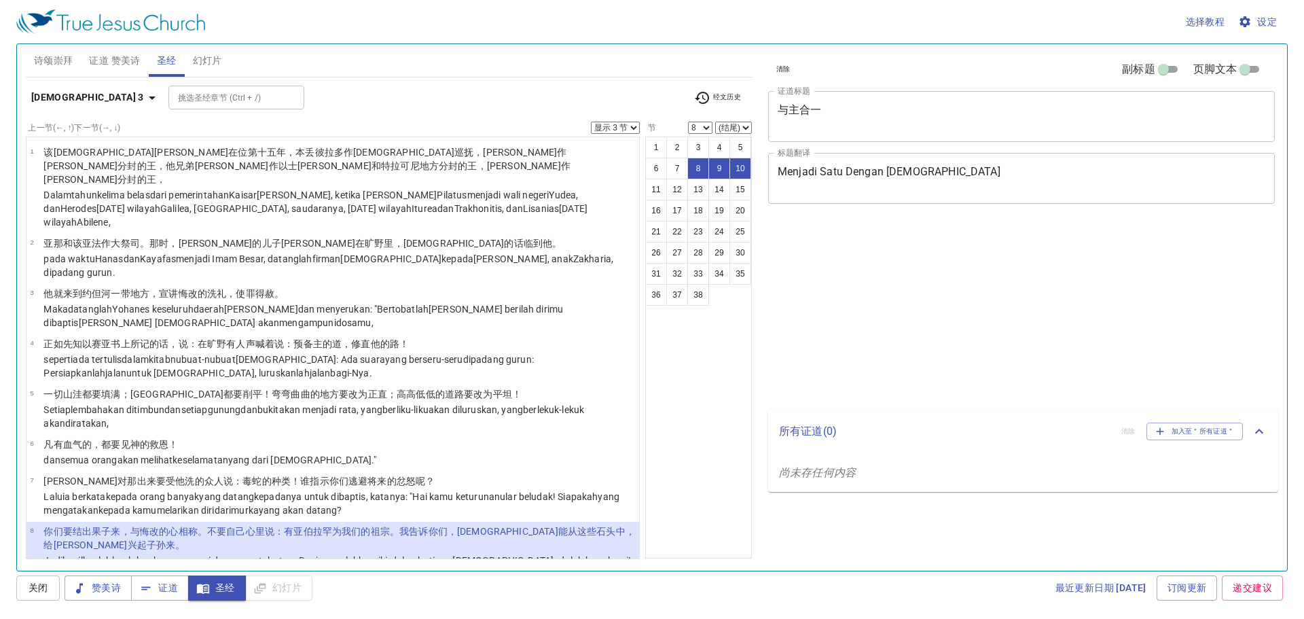
select select "3"
select select "8"
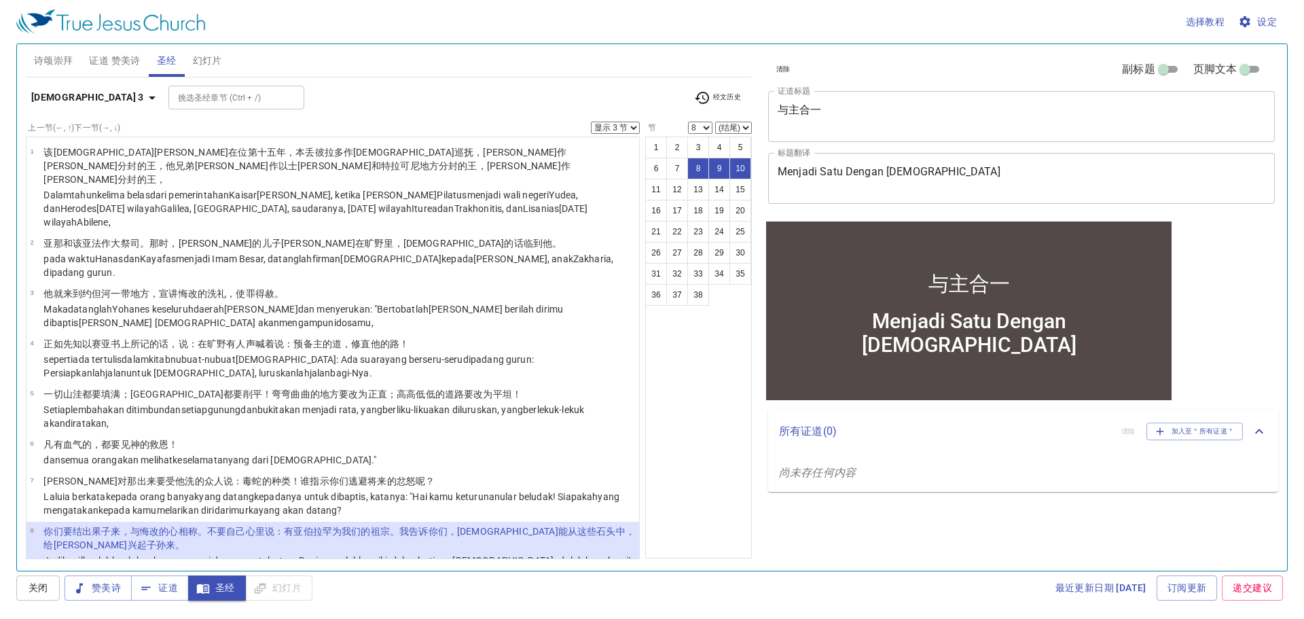
scroll to position [136, 0]
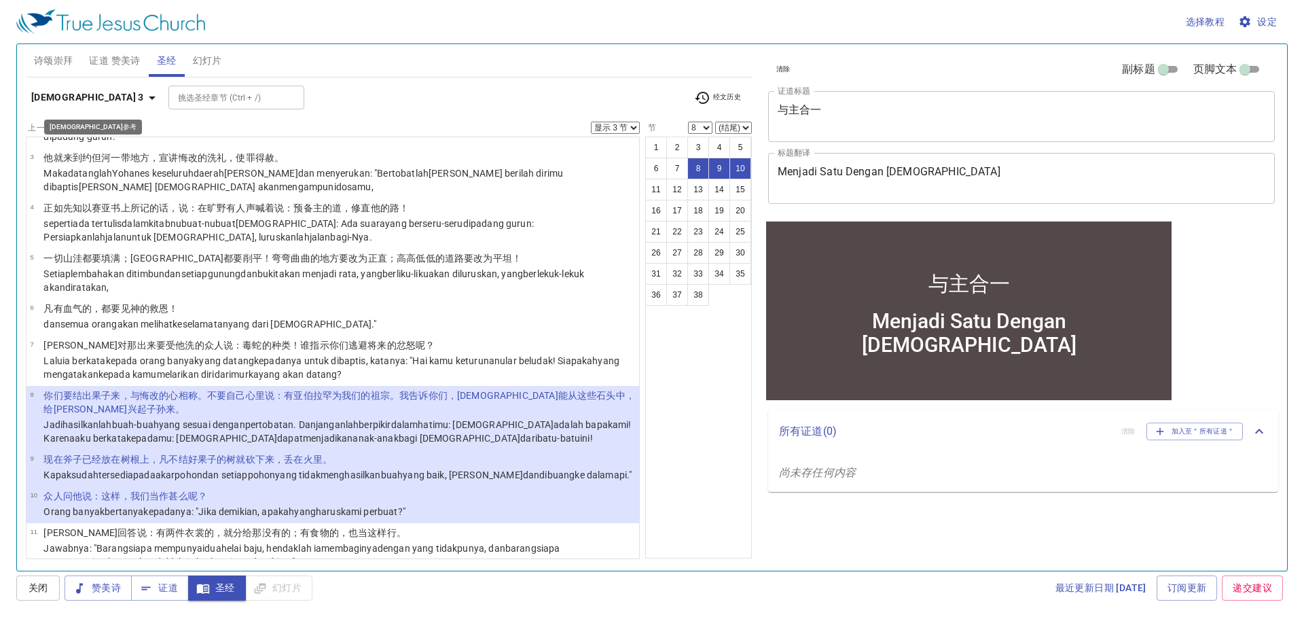
click at [71, 89] on b "路加福音 3" at bounding box center [87, 97] width 113 height 17
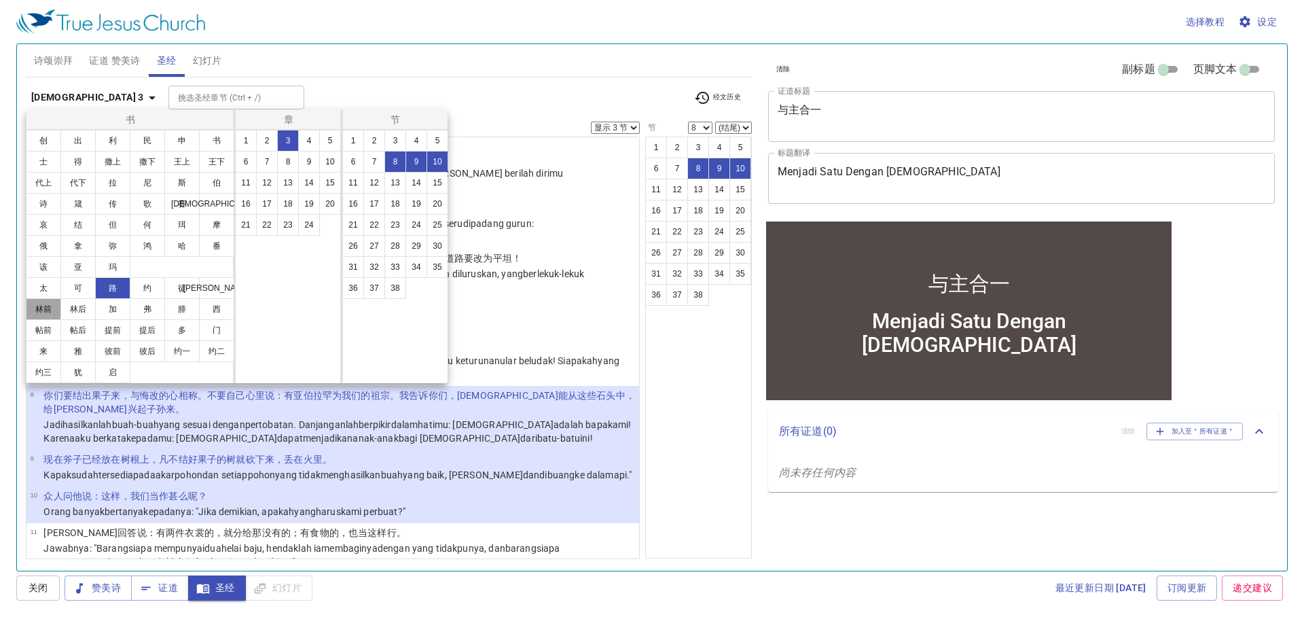
click at [45, 307] on button "林前" at bounding box center [43, 309] width 35 height 22
select select "1"
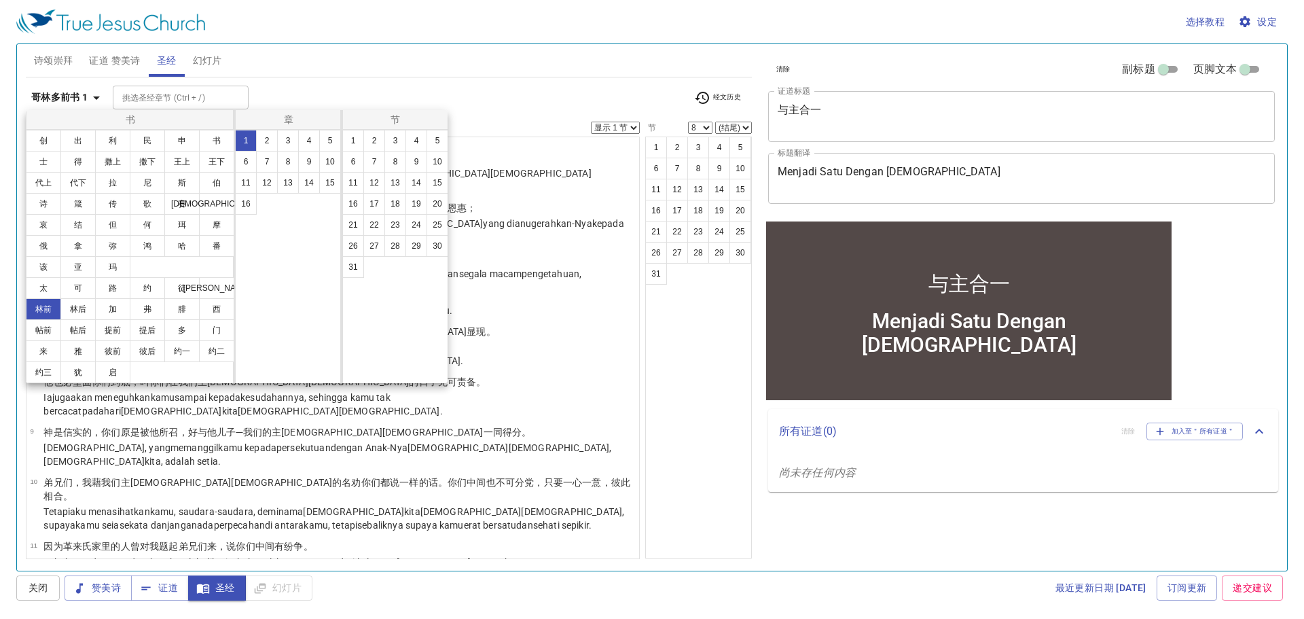
scroll to position [0, 0]
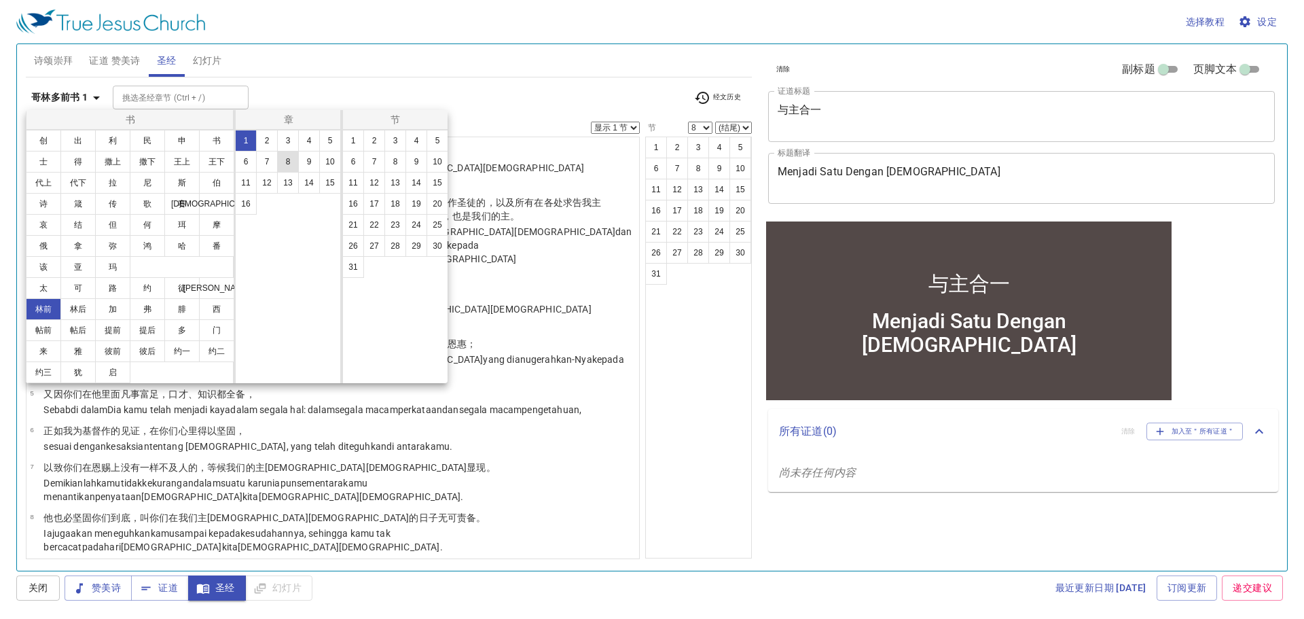
click at [294, 162] on button "8" at bounding box center [288, 162] width 22 height 22
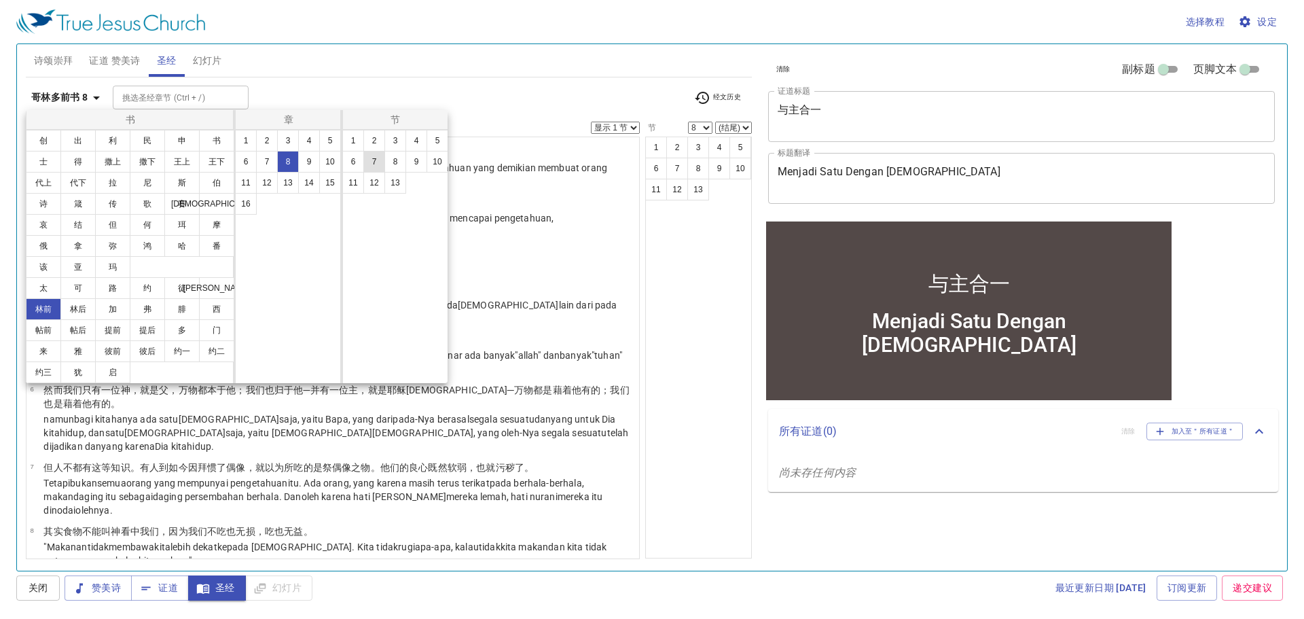
click at [369, 162] on button "7" at bounding box center [374, 162] width 22 height 22
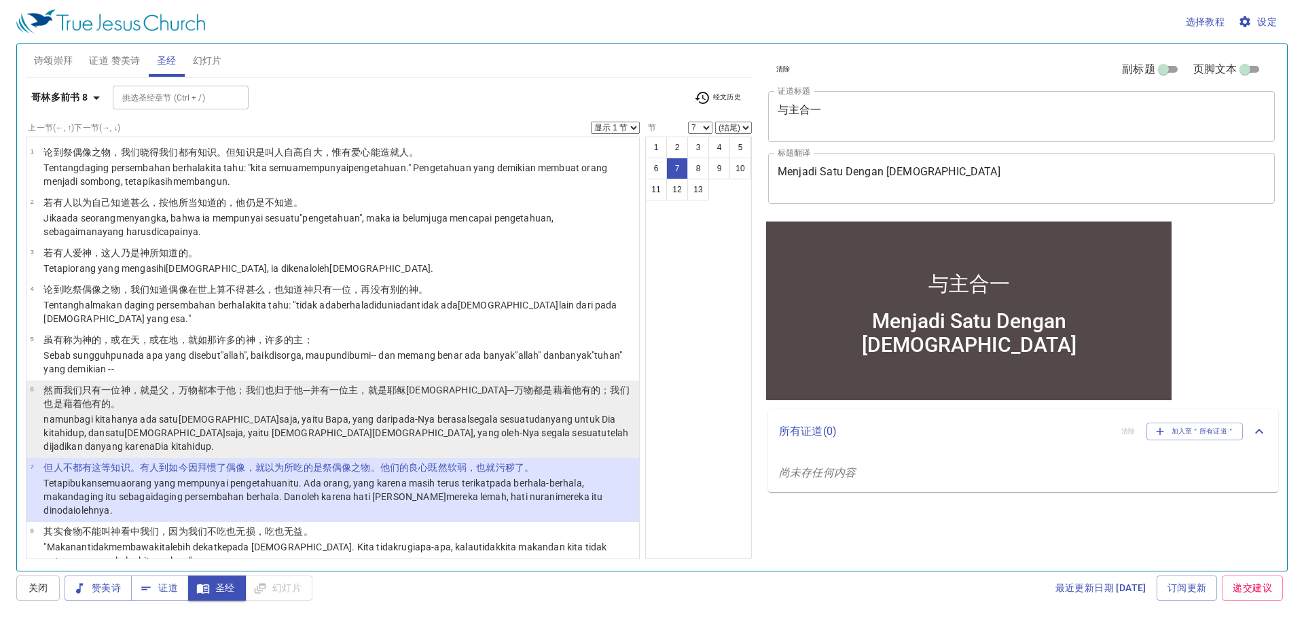
click at [336, 414] on wg1537 "pada-Nya berasal segala sesuatu dan yang untuk Dia kita hidup, dan satu Tuhan s…" at bounding box center [335, 433] width 585 height 38
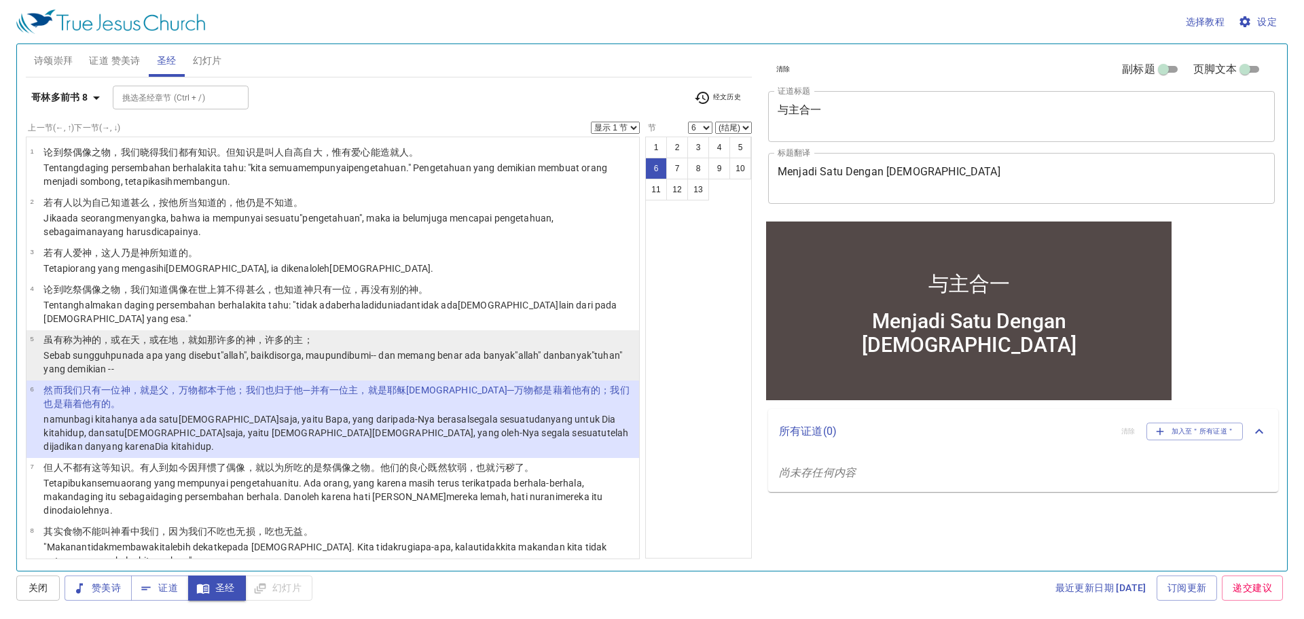
click at [390, 353] on wg1093 "-- dan memang benar ada banyak "allah " dan banyak "tuhan " yang demikian --" at bounding box center [332, 362] width 579 height 24
select select "5"
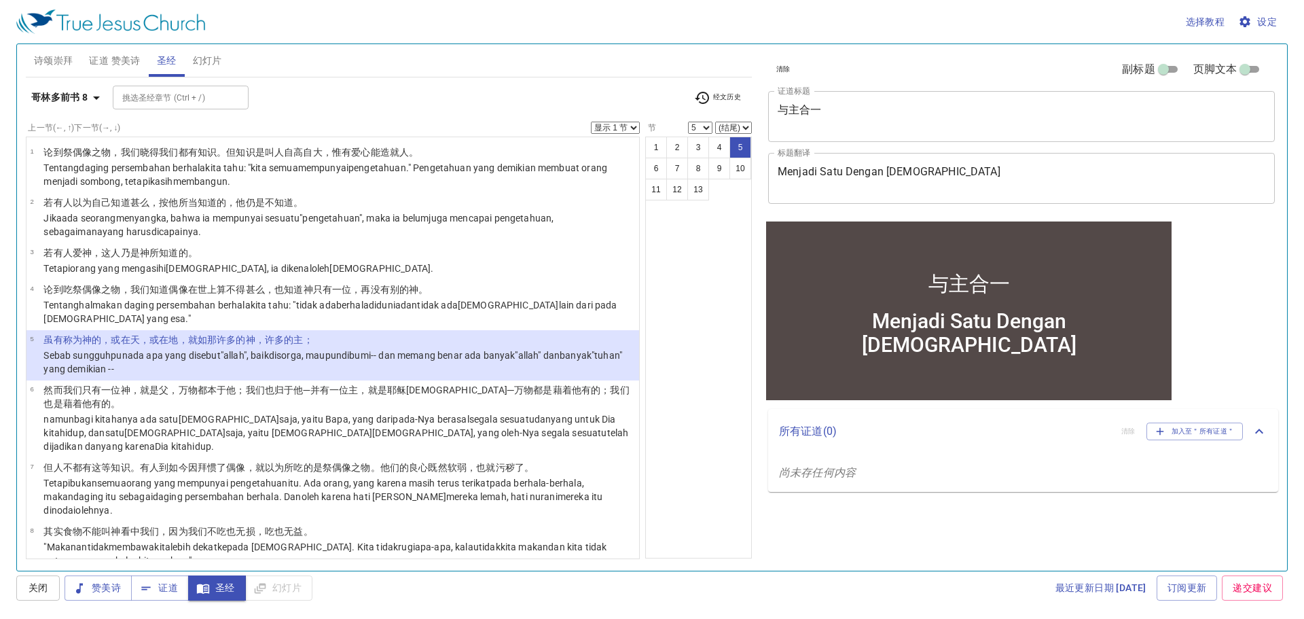
click at [599, 125] on select "显示 1 节 显示 2 节 显示 3 节 显示 4 节 显示 5 节" at bounding box center [615, 128] width 49 height 12
select select "3"
click at [591, 122] on select "显示 1 节 显示 2 节 显示 3 节 显示 4 节 显示 5 节" at bounding box center [615, 128] width 49 height 12
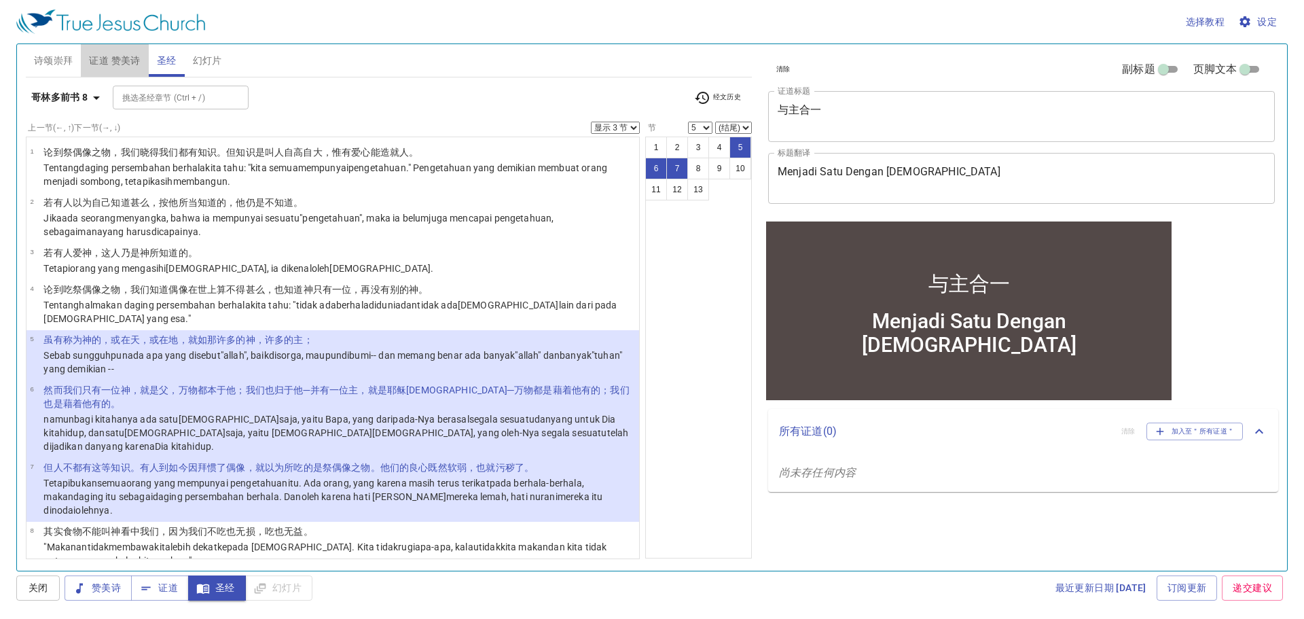
click at [103, 58] on span "证道 赞美诗" at bounding box center [114, 60] width 51 height 17
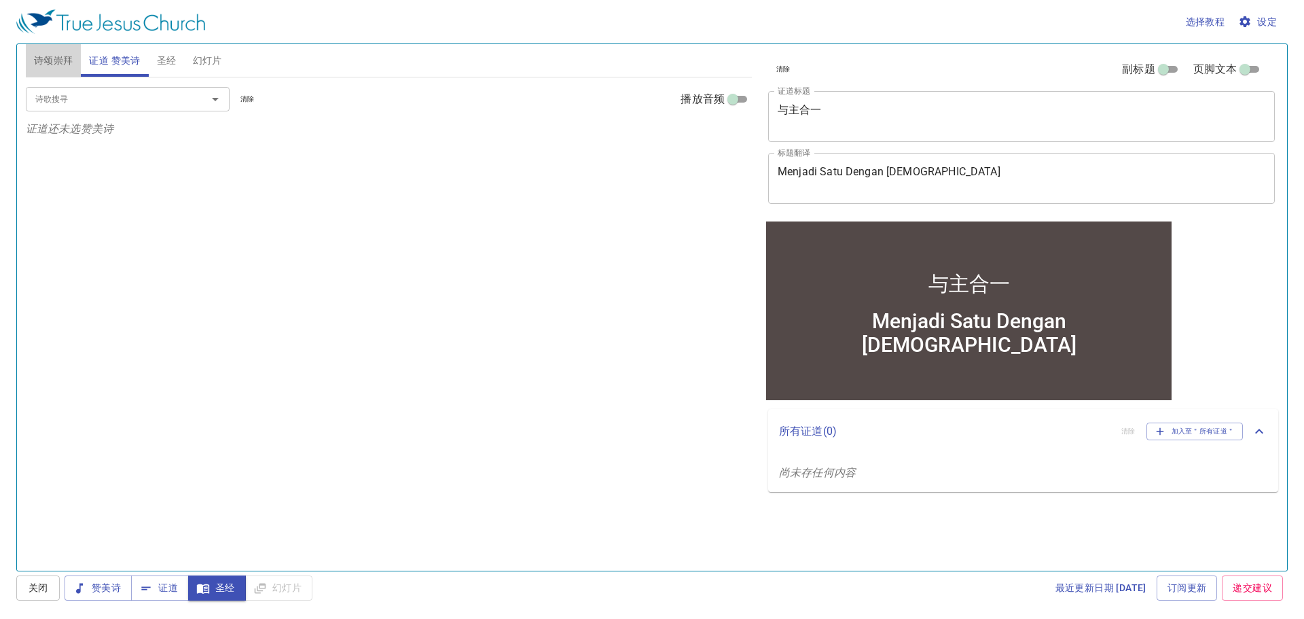
click at [57, 62] on span "诗颂崇拜" at bounding box center [53, 60] width 39 height 17
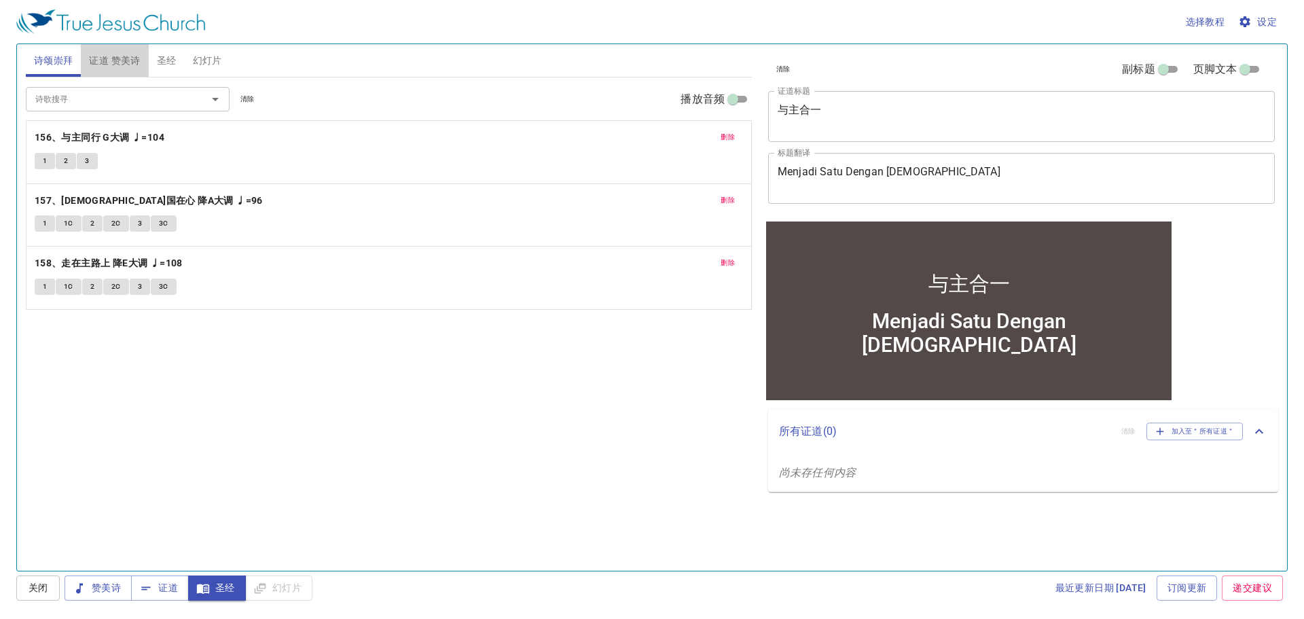
click at [107, 58] on span "证道 赞美诗" at bounding box center [114, 60] width 51 height 17
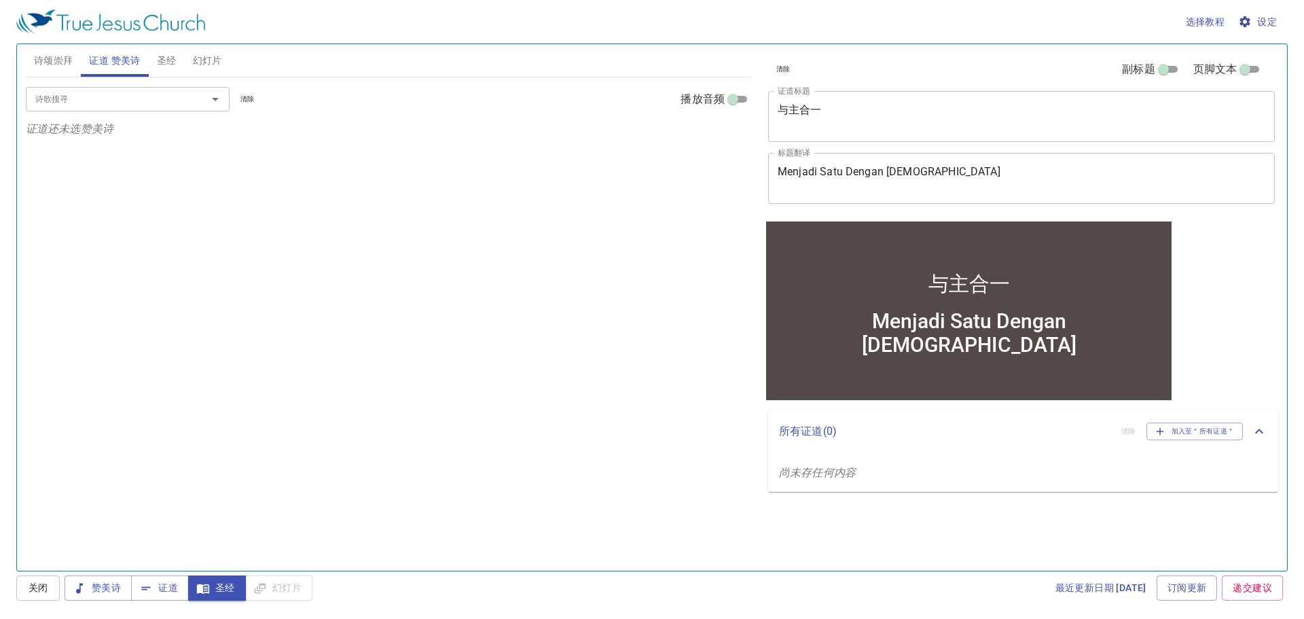
click at [219, 101] on icon "Open" at bounding box center [215, 99] width 16 height 16
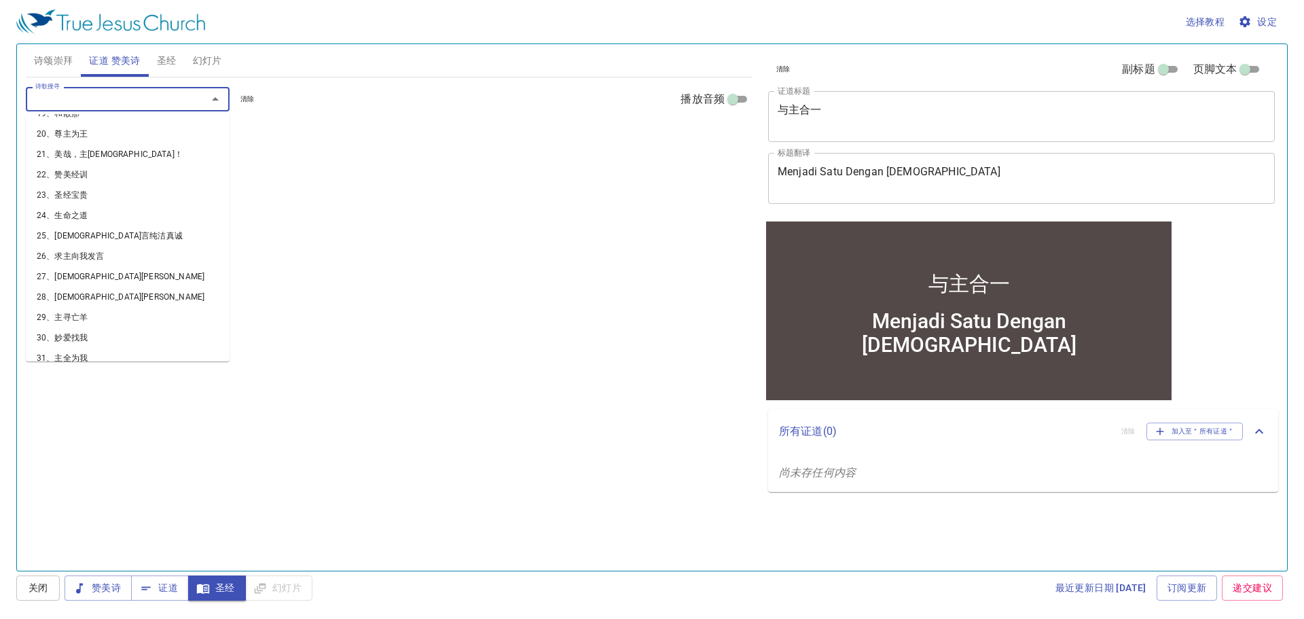
scroll to position [407, 0]
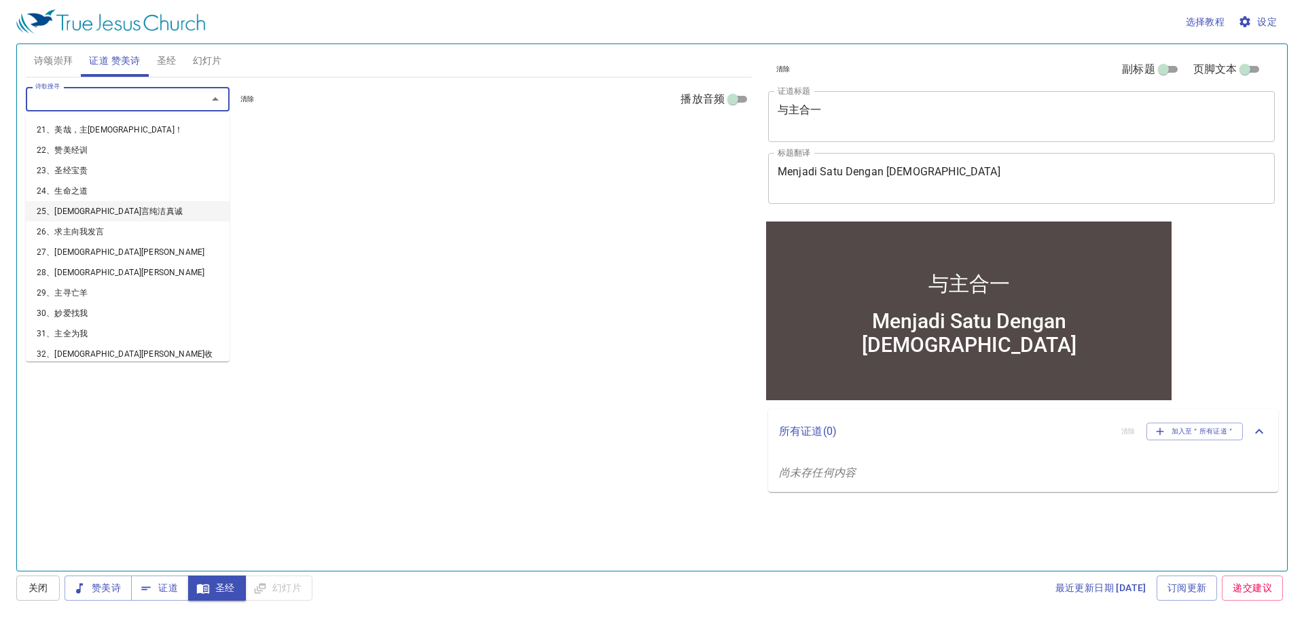
click at [94, 210] on li "25、神言纯洁真诚" at bounding box center [128, 211] width 204 height 20
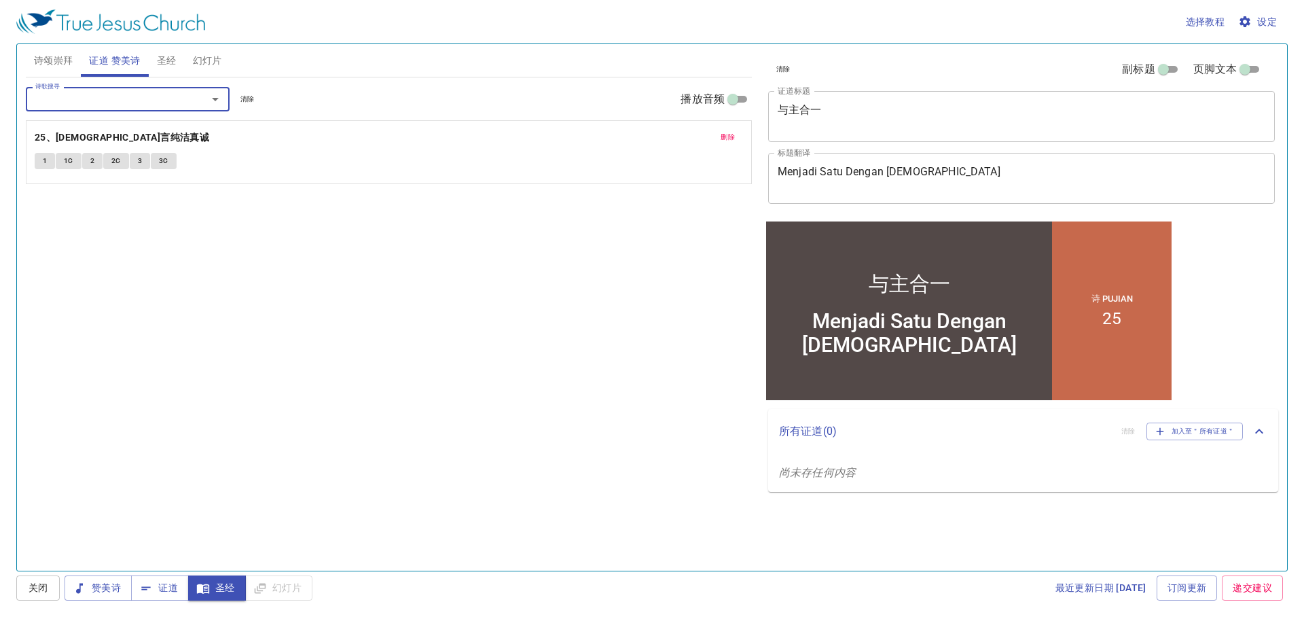
click at [222, 100] on icon "Open" at bounding box center [215, 99] width 16 height 16
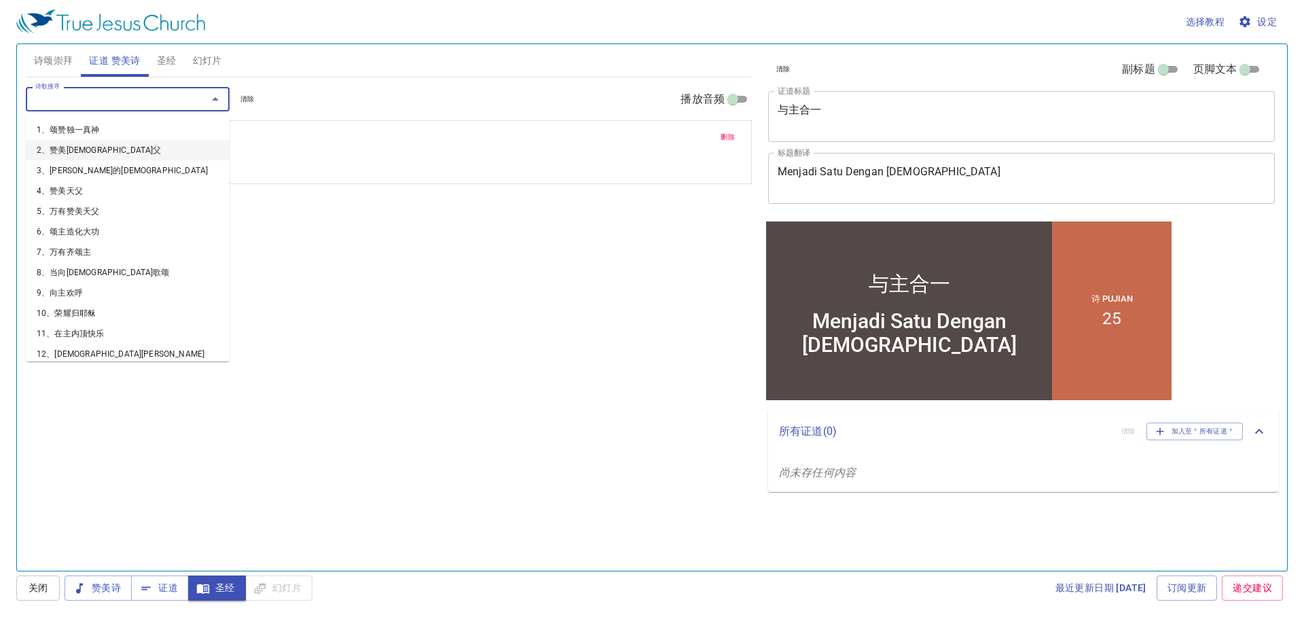
click at [313, 226] on div "诗歌搜寻 诗歌搜寻 清除 播放音频 删除 25、神言纯洁真诚 1 1C 2 2C 3 3C" at bounding box center [389, 317] width 726 height 481
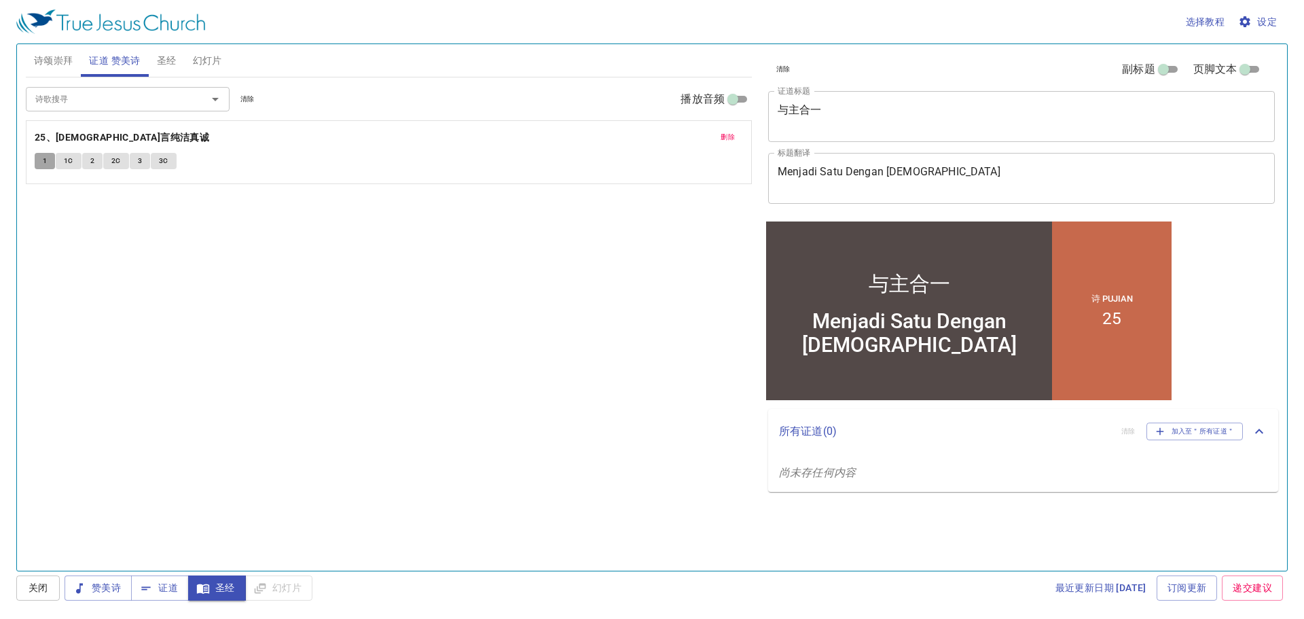
click at [45, 163] on span "1" at bounding box center [45, 161] width 4 height 12
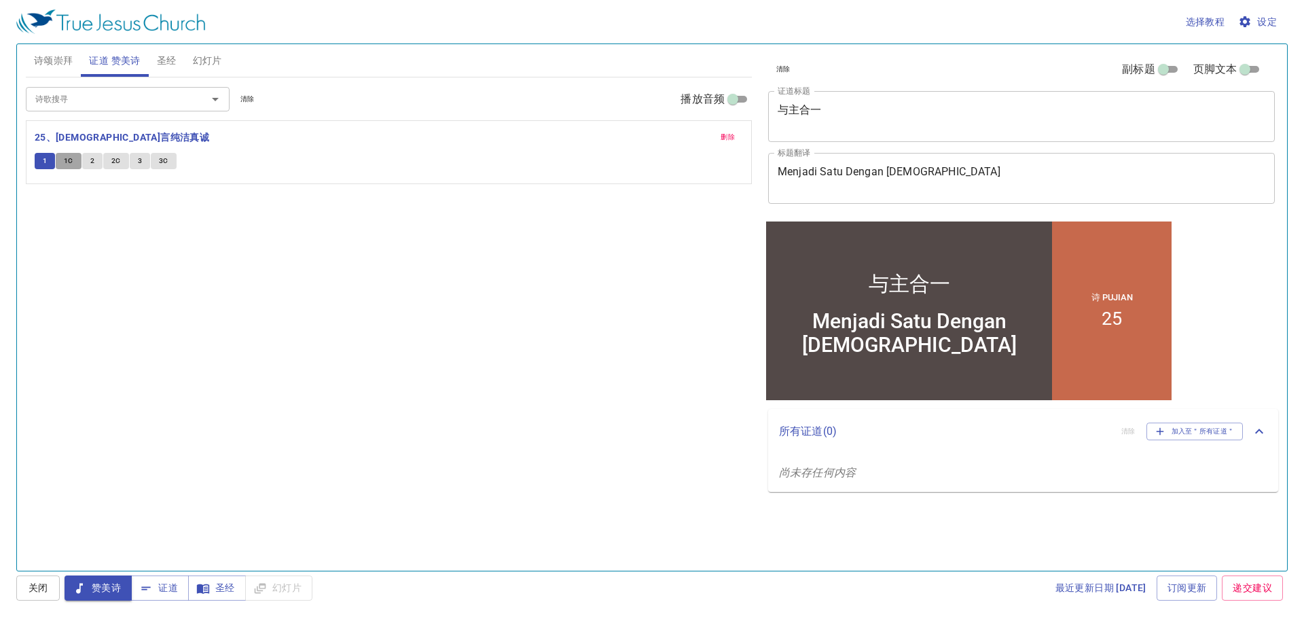
click at [68, 158] on span "1C" at bounding box center [69, 161] width 10 height 12
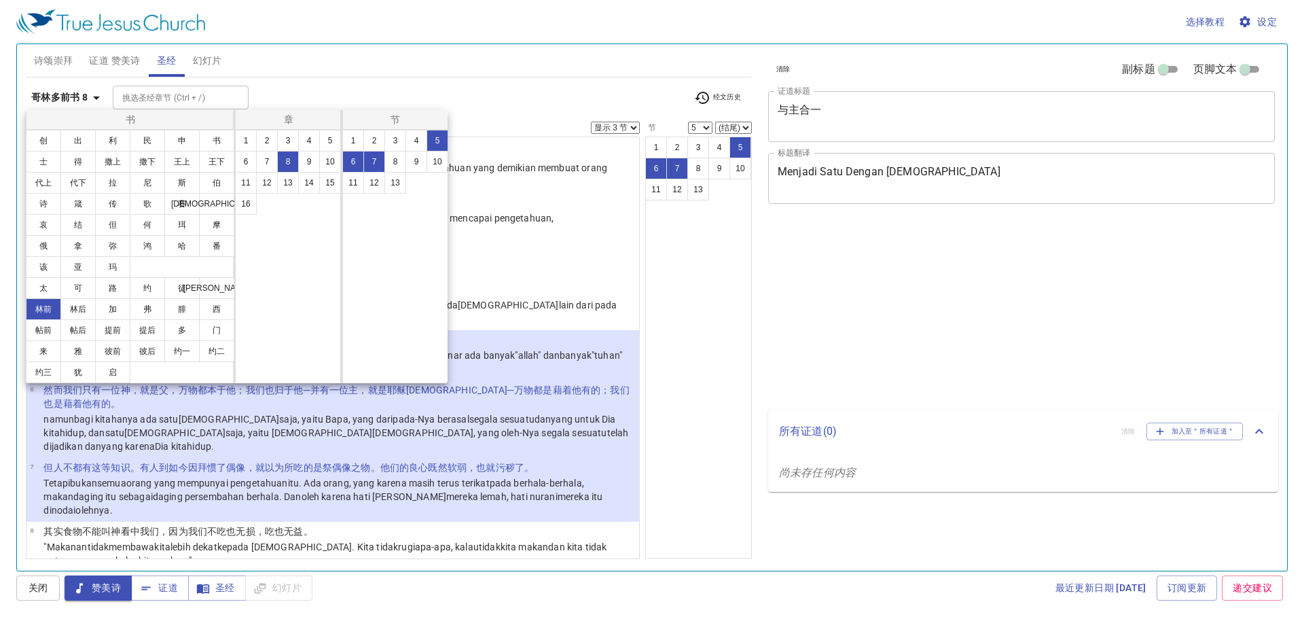
select select "3"
select select "5"
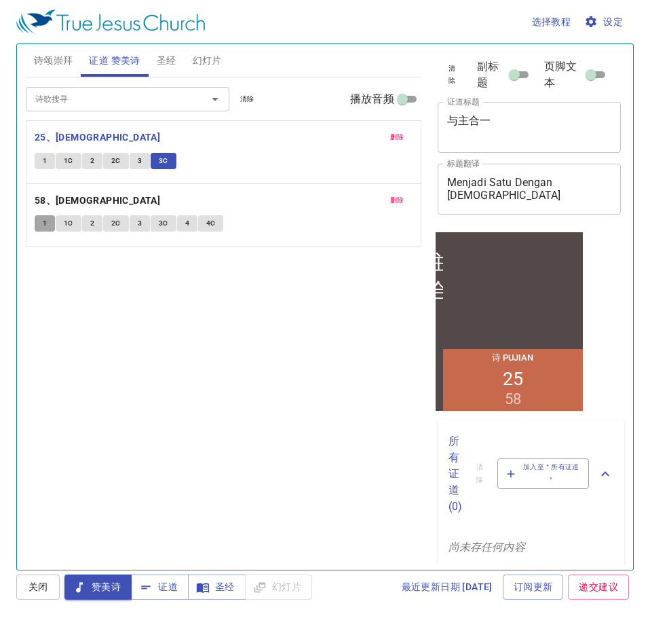
click at [41, 220] on button "1" at bounding box center [45, 223] width 20 height 16
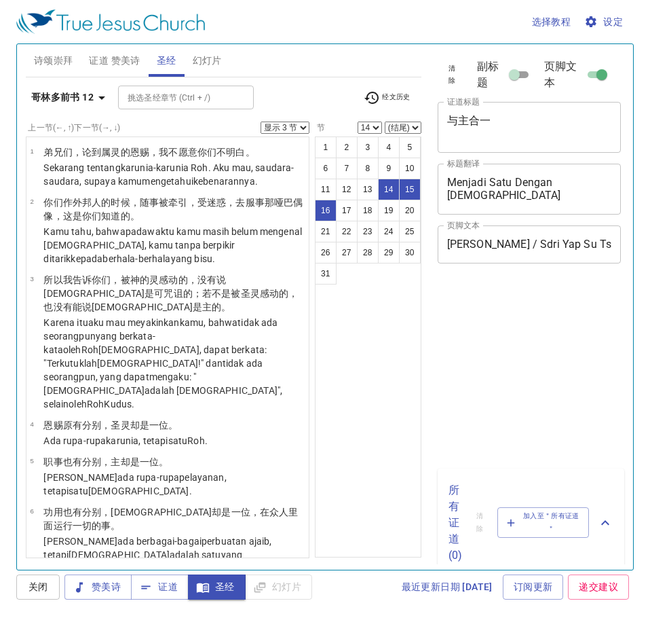
select select "3"
select select "14"
